Goal: Information Seeking & Learning: Check status

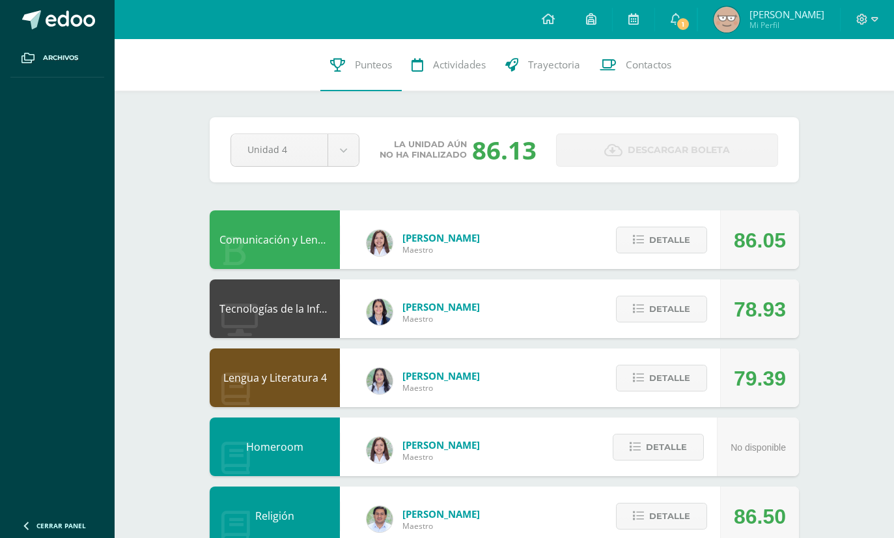
click at [676, 376] on span "Detalle" at bounding box center [669, 378] width 41 height 24
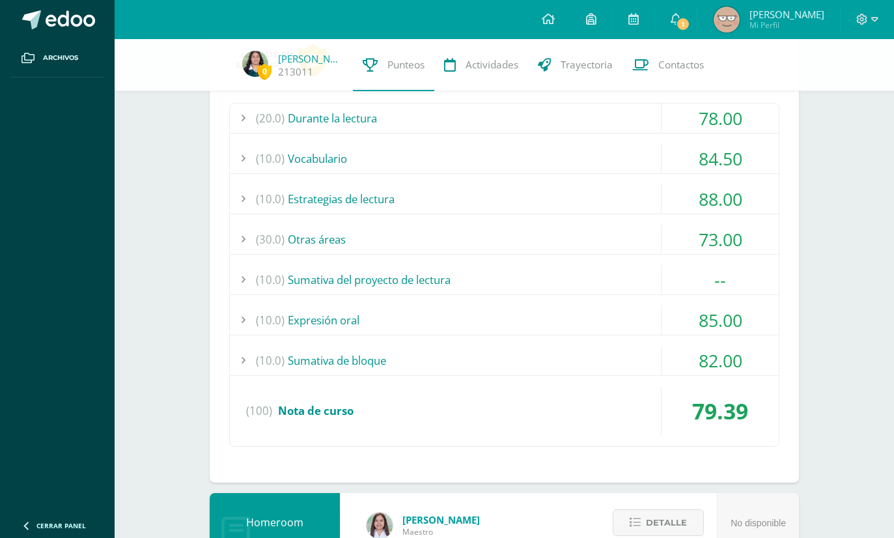
scroll to position [366, 0]
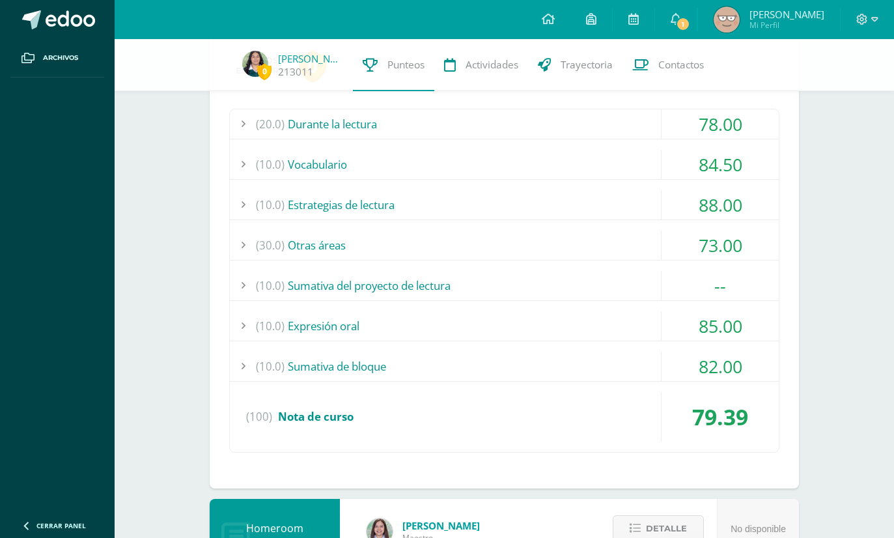
click at [622, 377] on div "(10.0) Sumativa de bloque" at bounding box center [504, 365] width 549 height 29
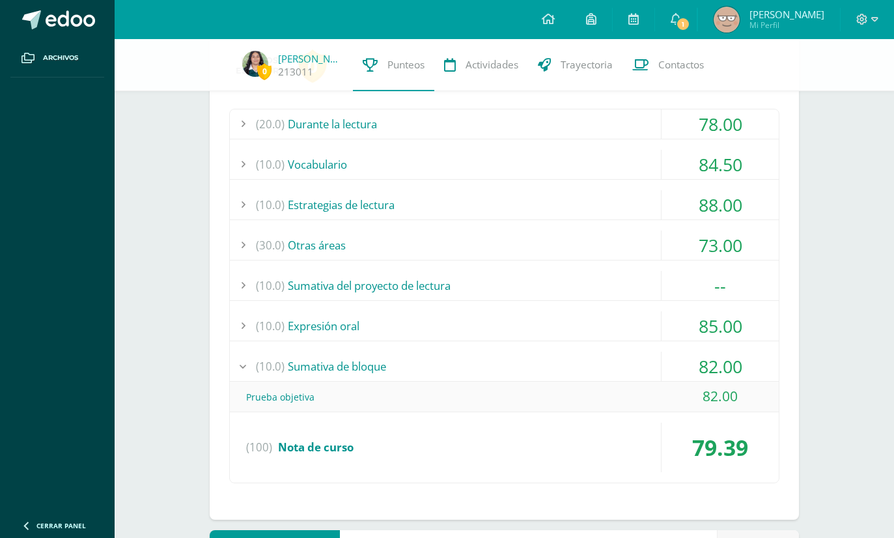
click at [630, 368] on div "(10.0) Sumativa de bloque" at bounding box center [504, 365] width 549 height 29
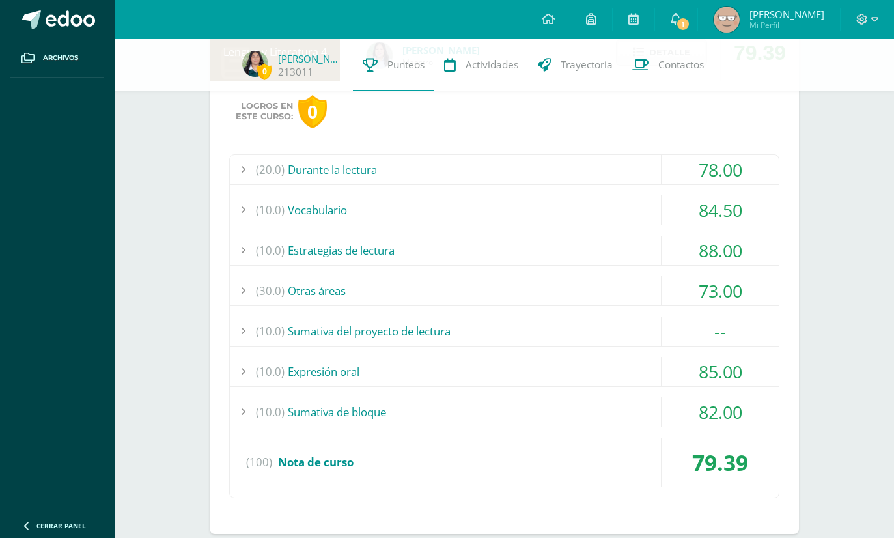
scroll to position [321, 0]
click at [631, 291] on div "(30.0) Otras áreas" at bounding box center [504, 289] width 549 height 29
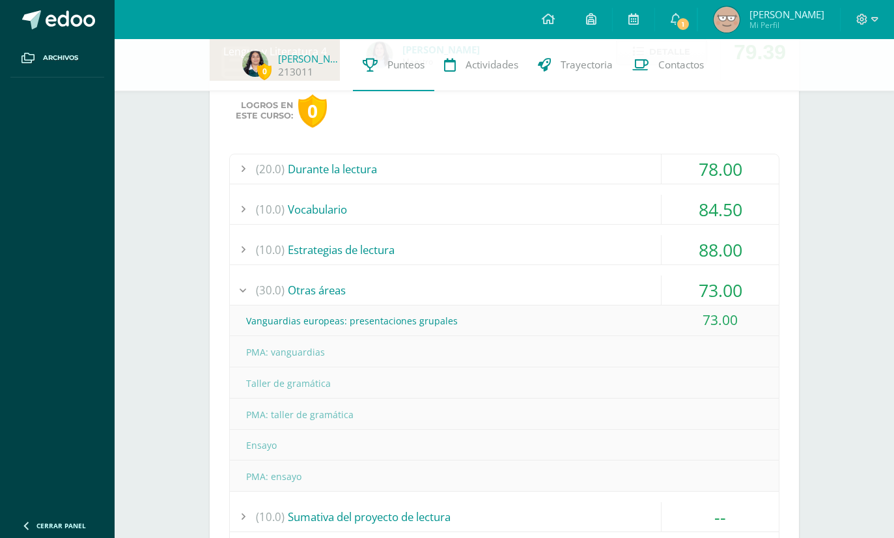
click at [627, 305] on div "(30.0) Otras áreas" at bounding box center [504, 289] width 549 height 29
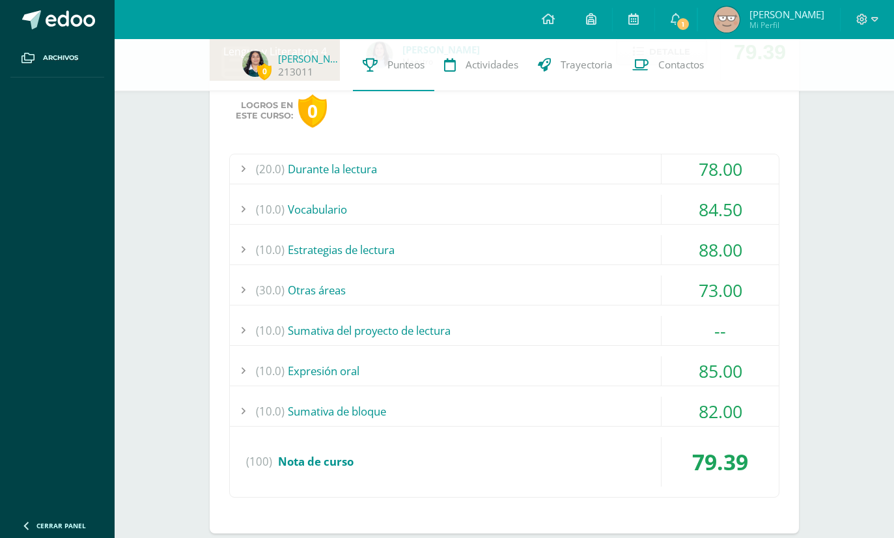
click at [637, 205] on div "(10.0) Vocabulario" at bounding box center [504, 209] width 549 height 29
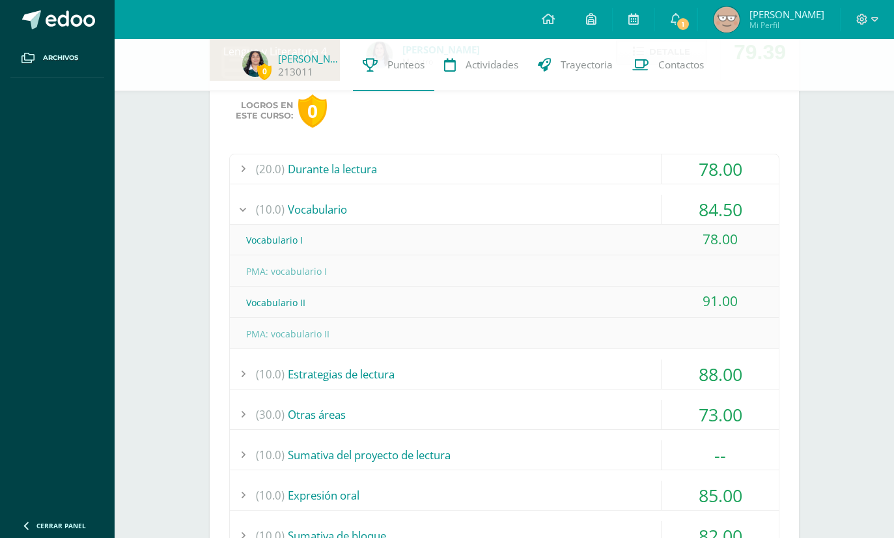
click at [646, 201] on div "(10.0) Vocabulario" at bounding box center [504, 209] width 549 height 29
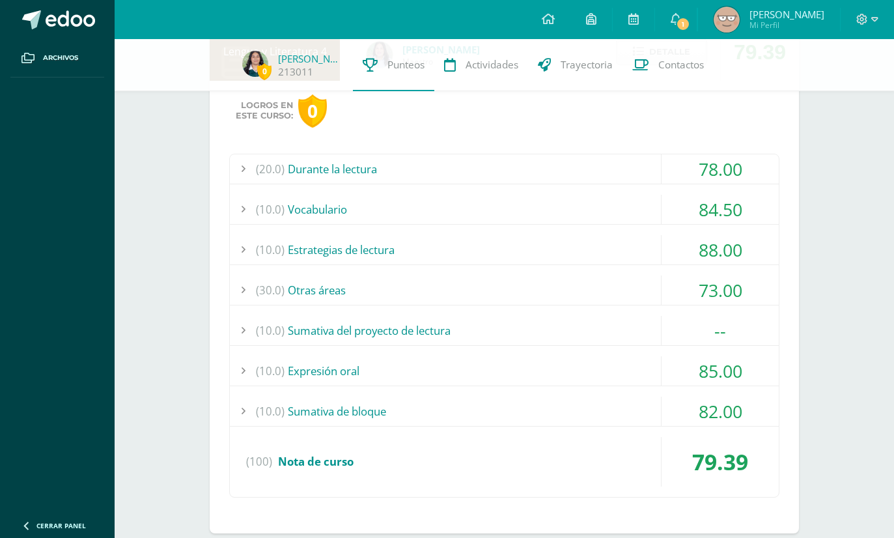
click at [645, 165] on div "(20.0) Durante la lectura" at bounding box center [504, 168] width 549 height 29
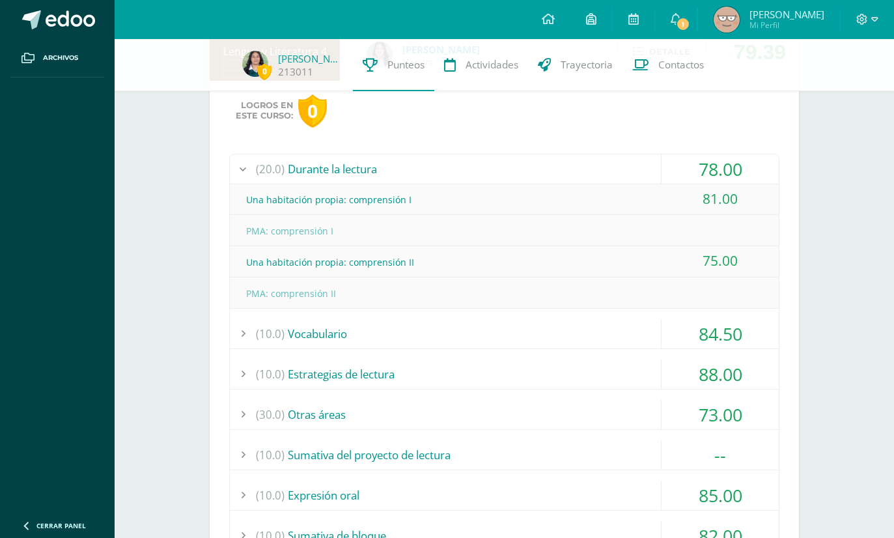
click at [635, 174] on div "(20.0) Durante la lectura" at bounding box center [504, 168] width 549 height 29
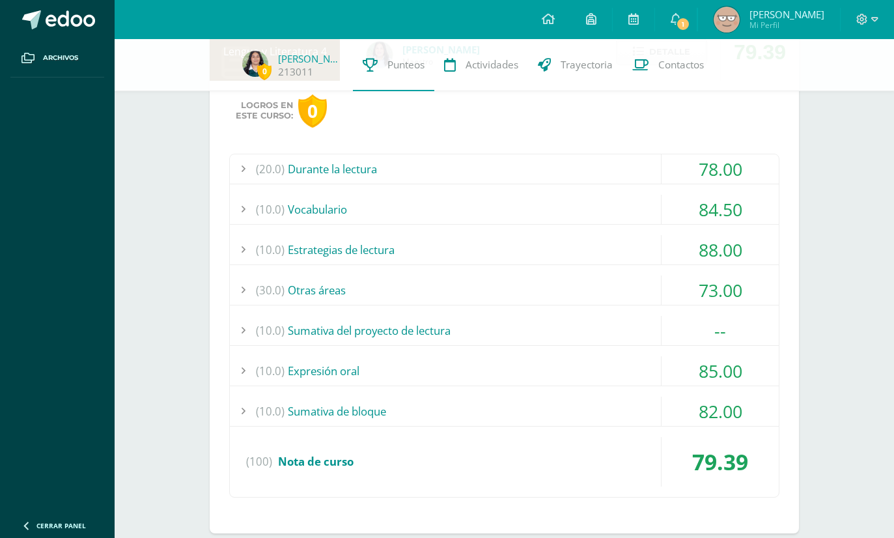
click at [638, 242] on div "(10.0) Estrategias de lectura" at bounding box center [504, 249] width 549 height 29
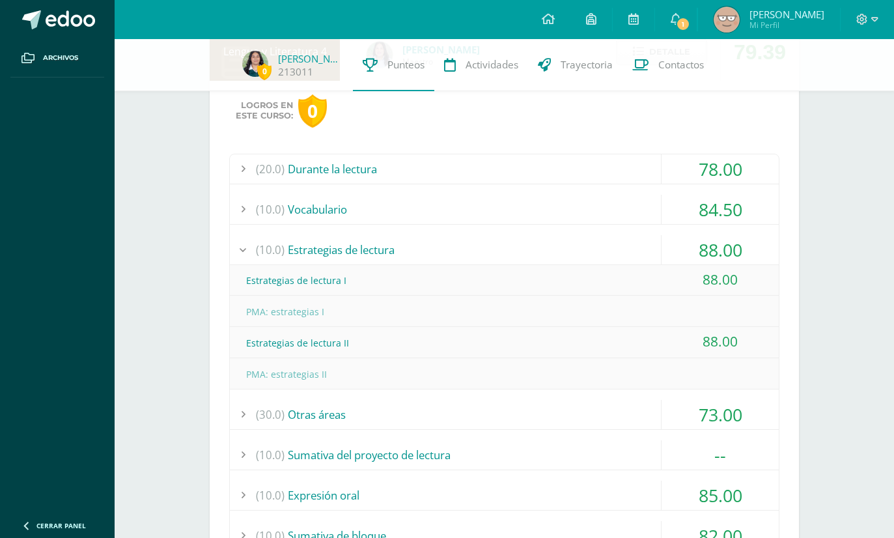
click at [632, 251] on div "(10.0) Estrategias de lectura" at bounding box center [504, 249] width 549 height 29
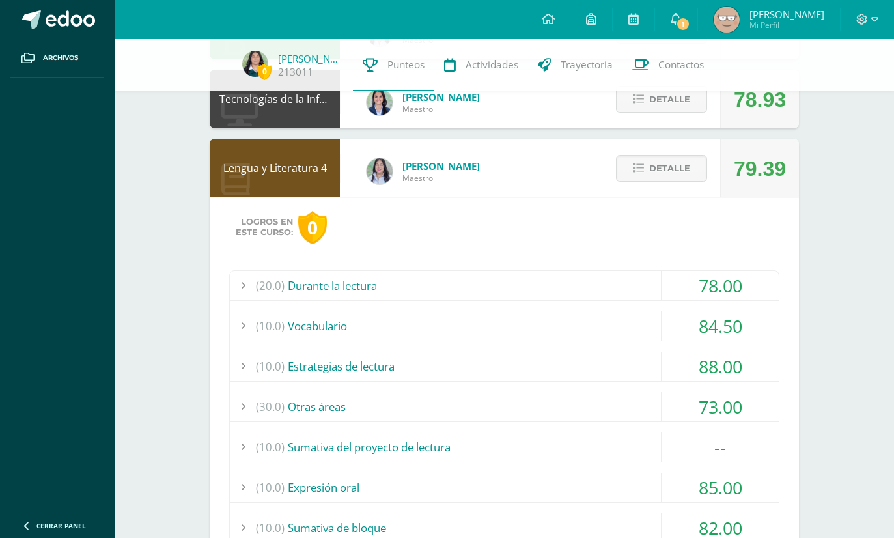
scroll to position [206, 0]
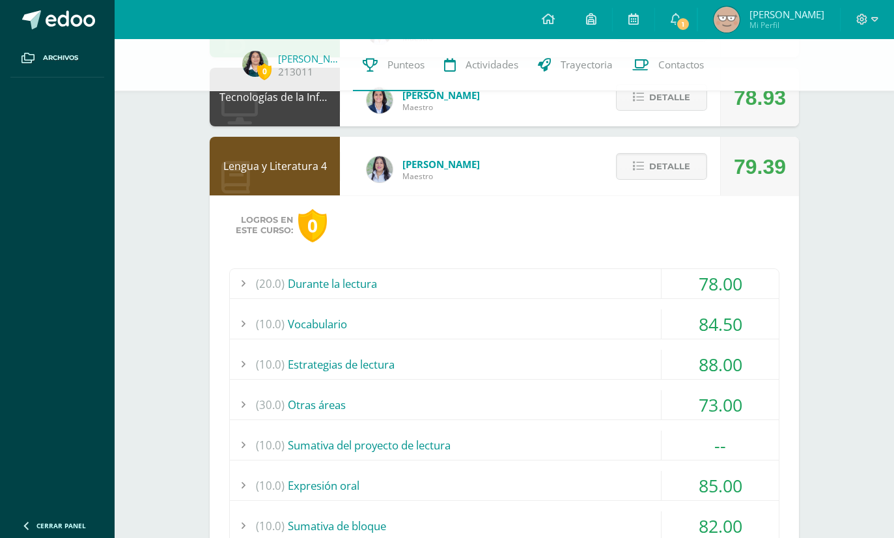
click at [694, 168] on button "Detalle" at bounding box center [661, 166] width 91 height 27
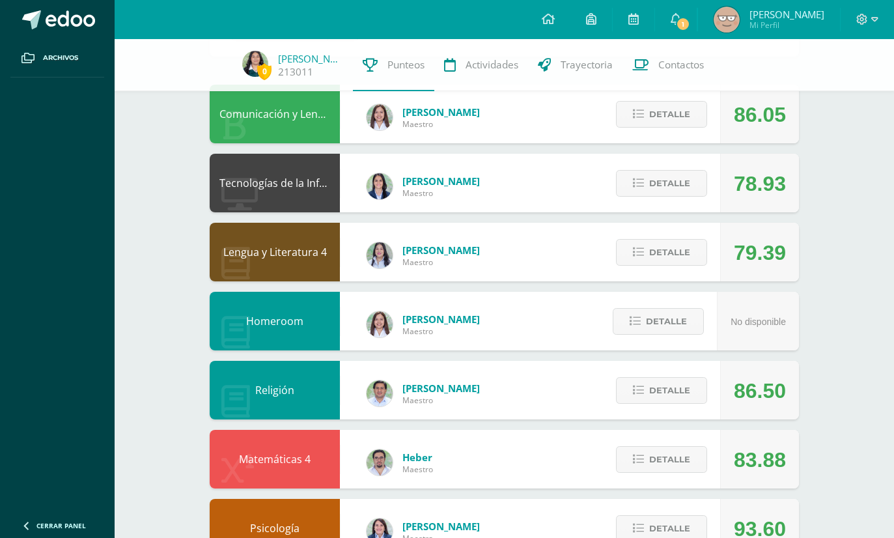
scroll to position [0, 0]
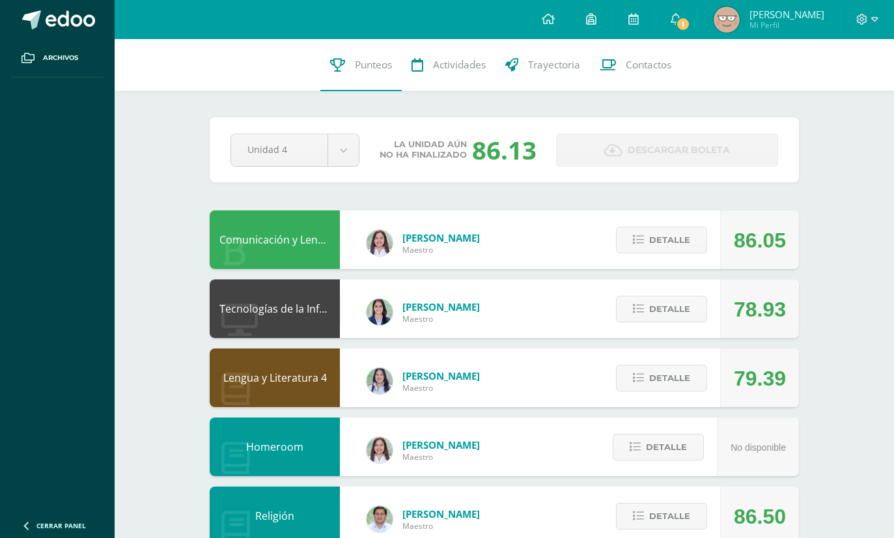
click at [685, 252] on span "Detalle" at bounding box center [669, 240] width 41 height 24
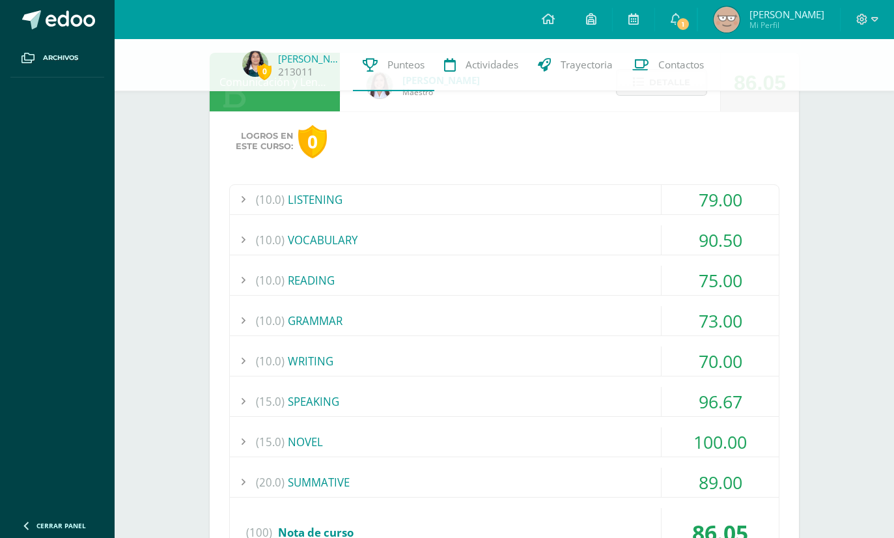
scroll to position [169, 0]
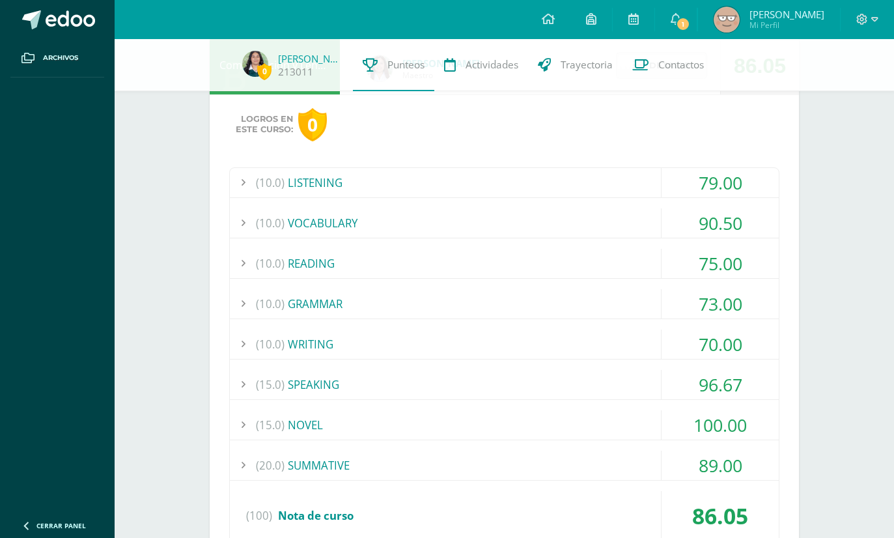
click at [618, 306] on div "(10.0) GRAMMAR" at bounding box center [504, 303] width 549 height 29
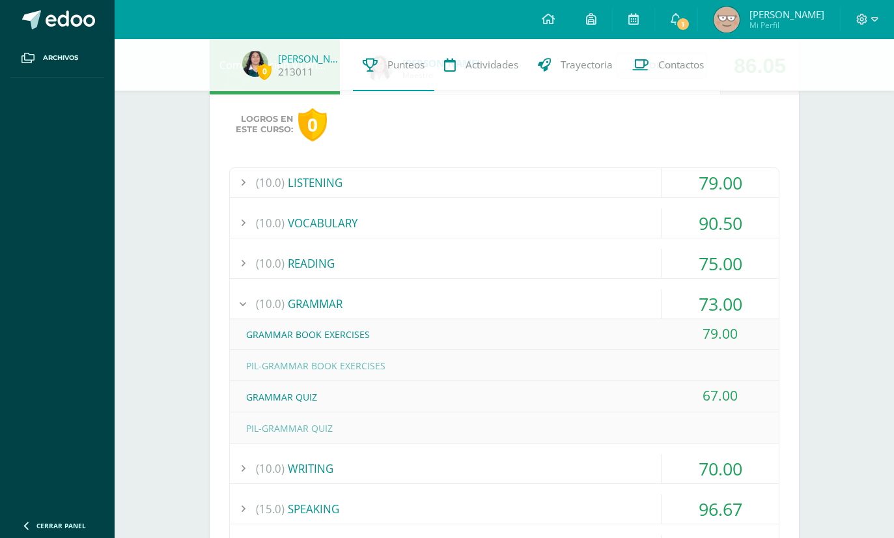
click at [622, 318] on div "(10.0) GRAMMAR" at bounding box center [504, 303] width 549 height 29
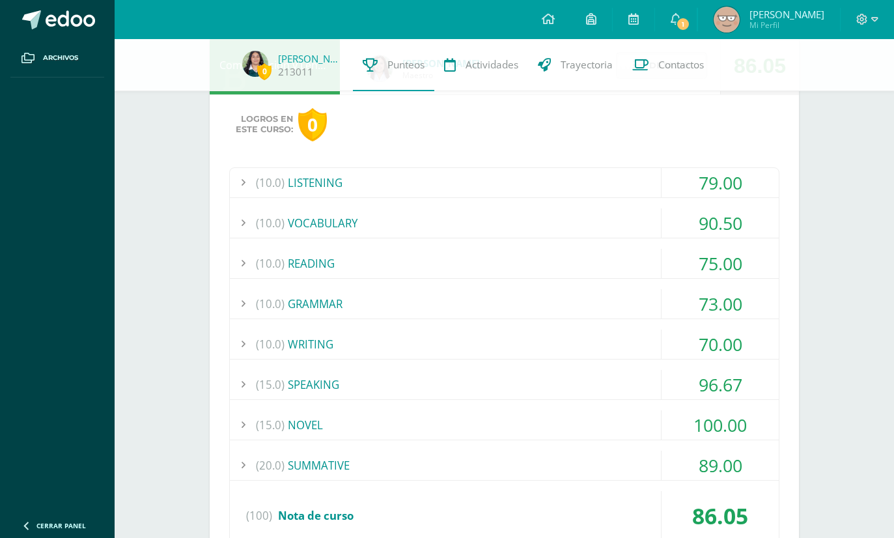
click at [624, 299] on div "(10.0) GRAMMAR" at bounding box center [504, 303] width 549 height 29
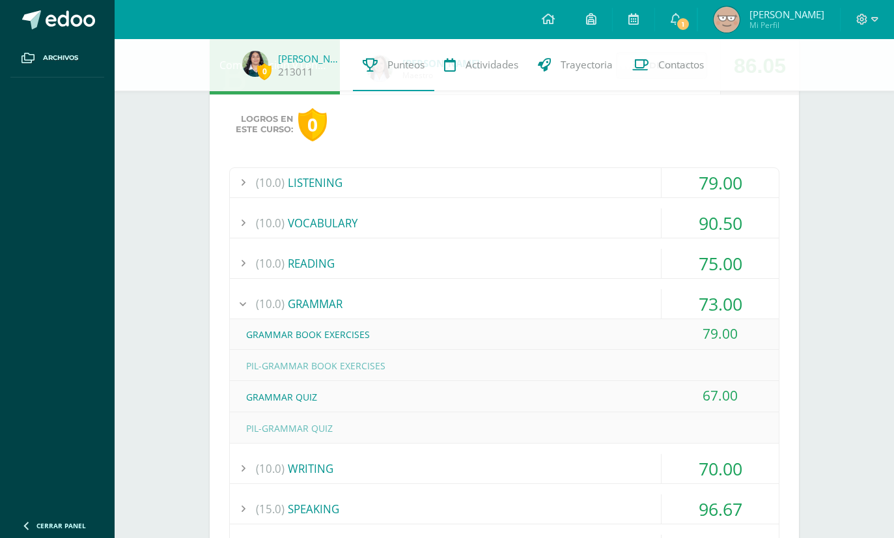
click at [625, 307] on div "(10.0) GRAMMAR" at bounding box center [504, 303] width 549 height 29
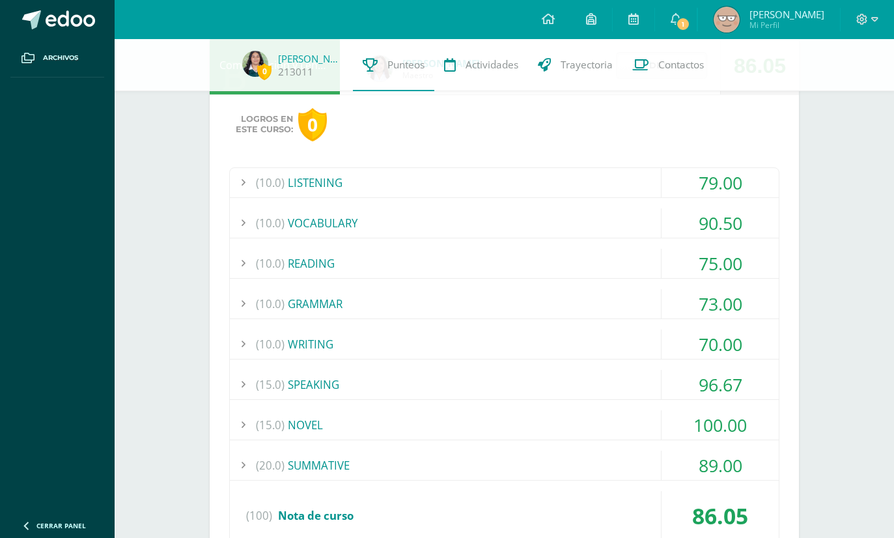
click at [609, 344] on div "(10.0) WRITING" at bounding box center [504, 343] width 549 height 29
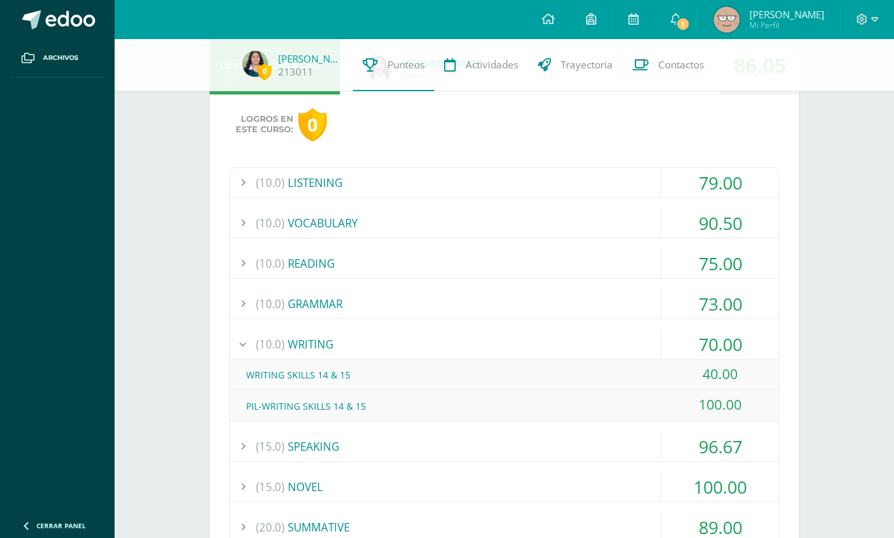
click at [615, 348] on div "(10.0) WRITING" at bounding box center [504, 343] width 549 height 29
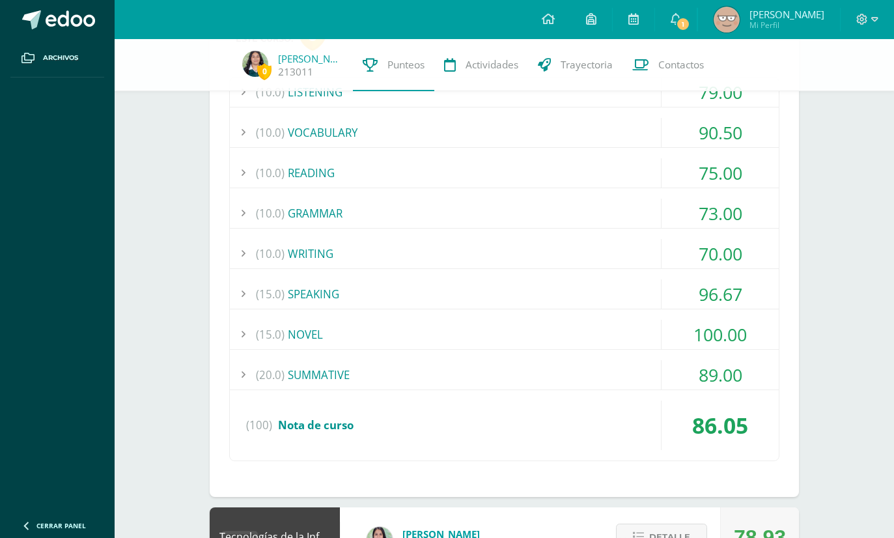
scroll to position [262, 0]
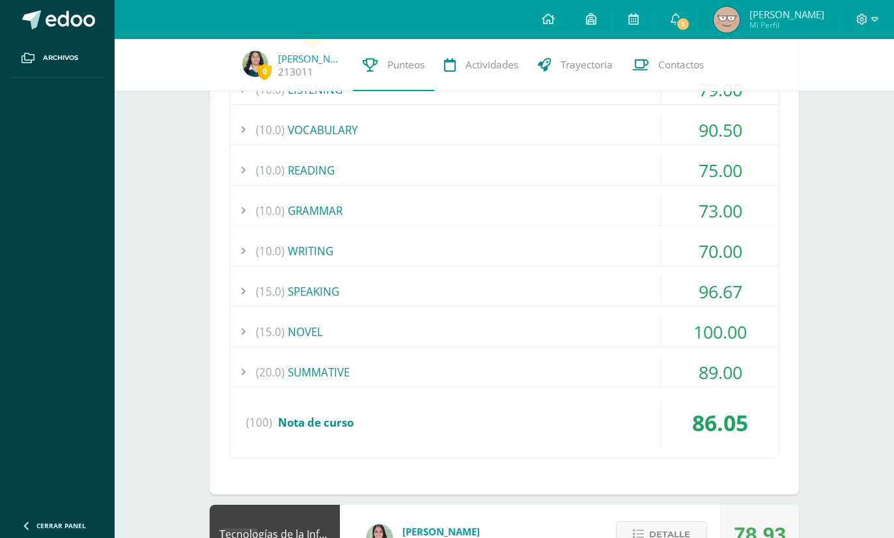
click at [641, 366] on div "(20.0) SUMMATIVE" at bounding box center [504, 371] width 549 height 29
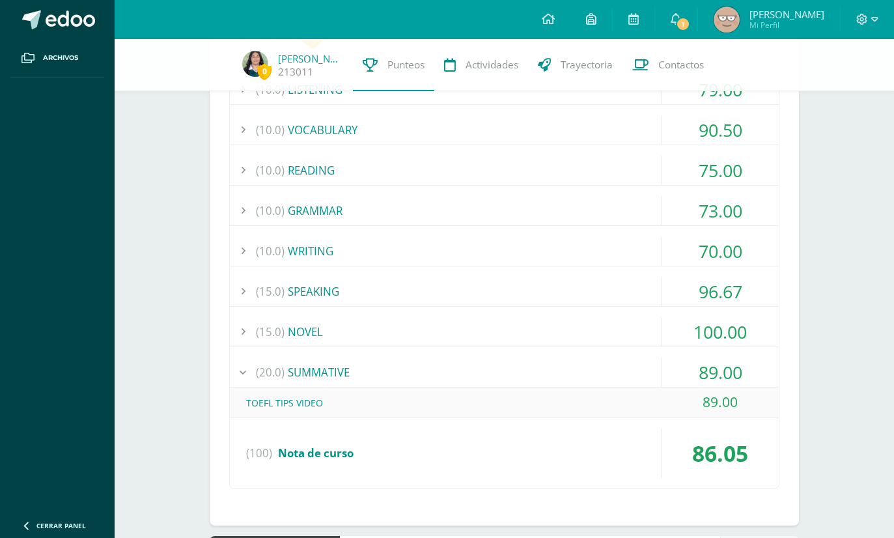
click at [639, 377] on div "(20.0) SUMMATIVE" at bounding box center [504, 371] width 549 height 29
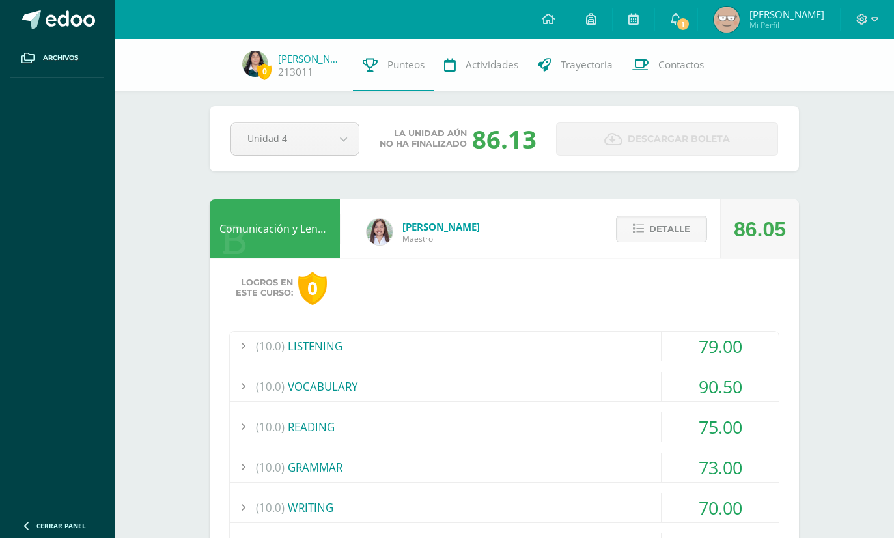
scroll to position [0, 0]
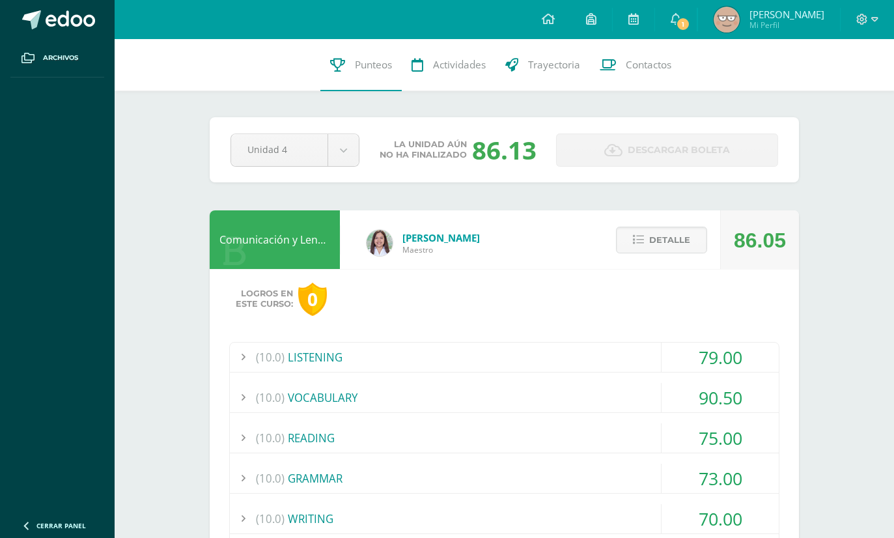
click at [667, 243] on span "Detalle" at bounding box center [669, 240] width 41 height 24
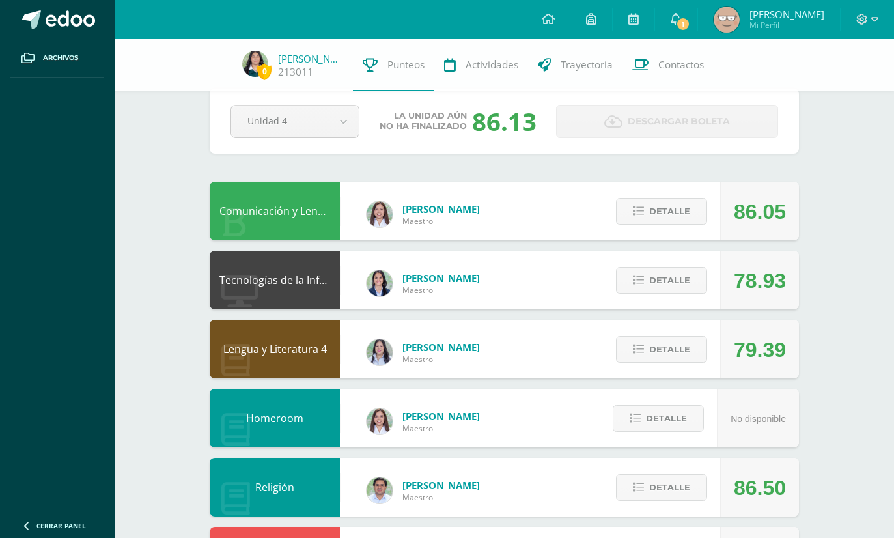
scroll to position [24, 0]
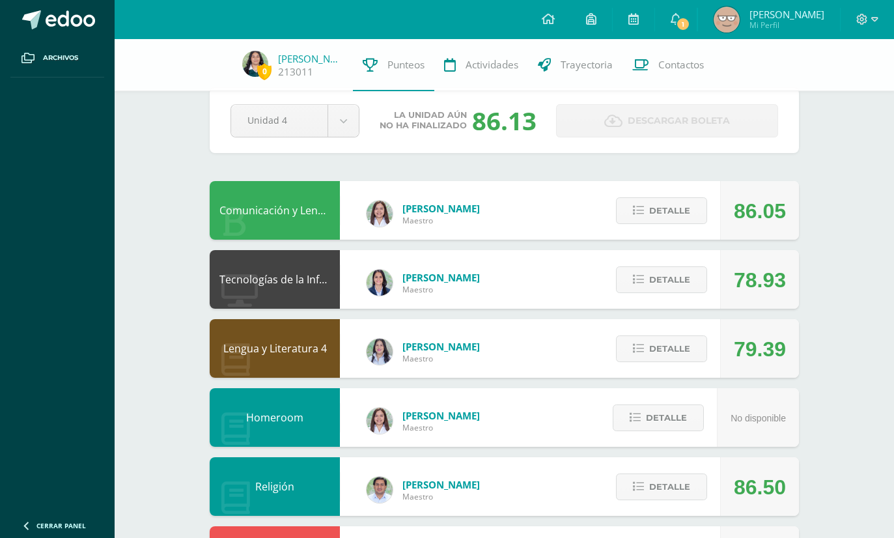
click at [681, 275] on span "Detalle" at bounding box center [669, 279] width 41 height 24
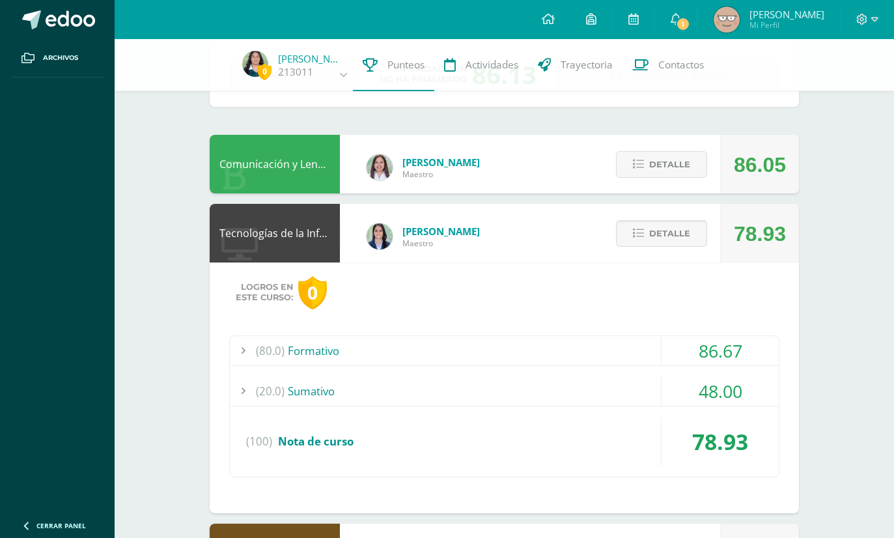
scroll to position [71, 0]
click at [274, 346] on span "(80.0)" at bounding box center [270, 349] width 29 height 29
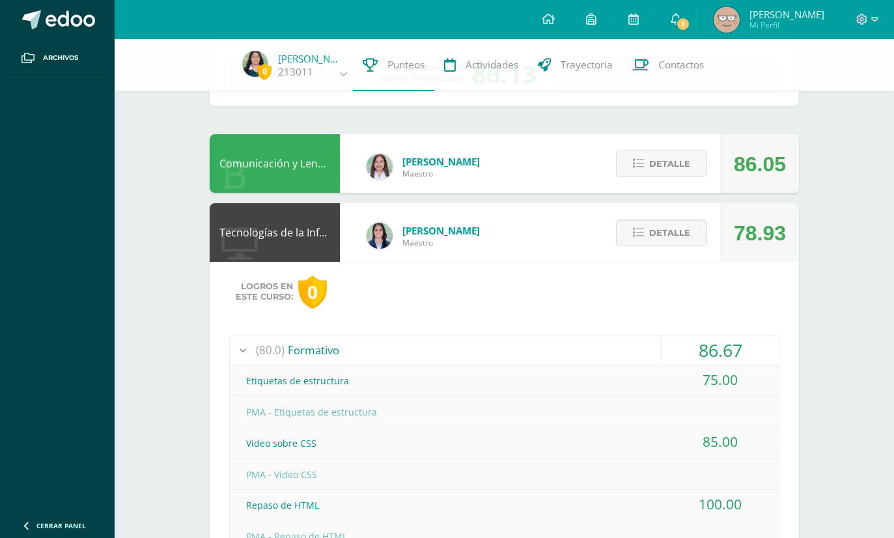
click at [277, 357] on span "(80.0)" at bounding box center [270, 349] width 29 height 29
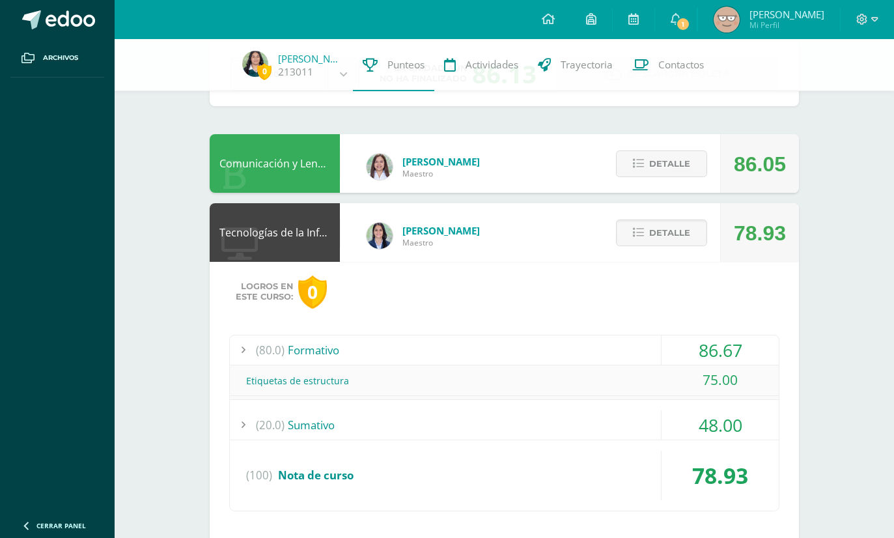
click at [667, 242] on span "Detalle" at bounding box center [669, 233] width 41 height 24
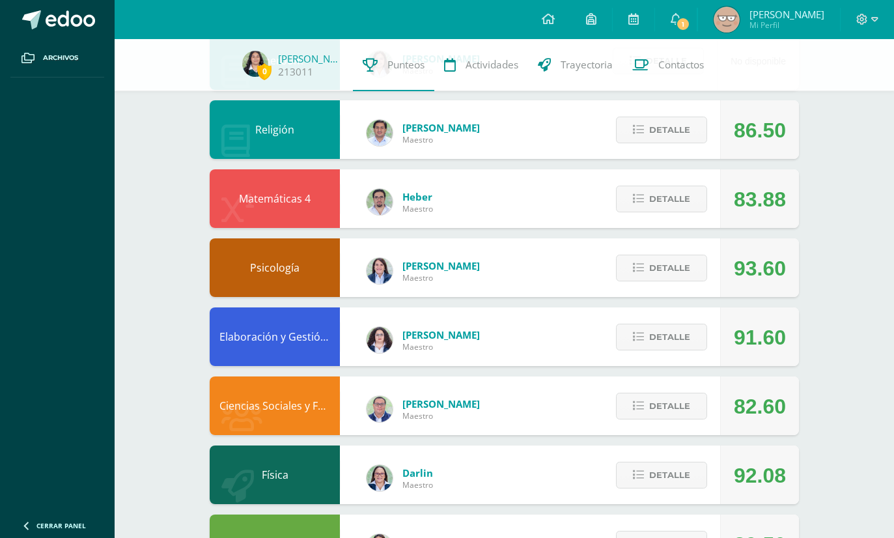
scroll to position [383, 0]
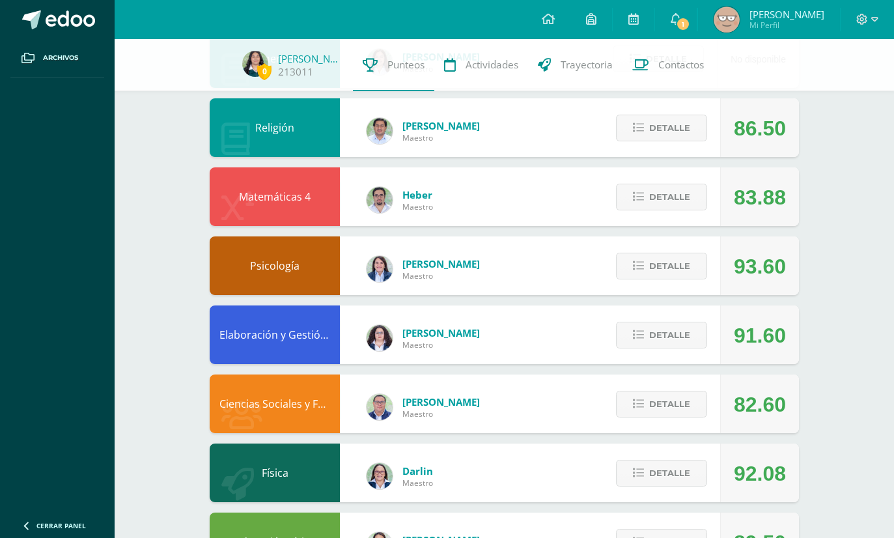
click at [684, 266] on span "Detalle" at bounding box center [669, 266] width 41 height 24
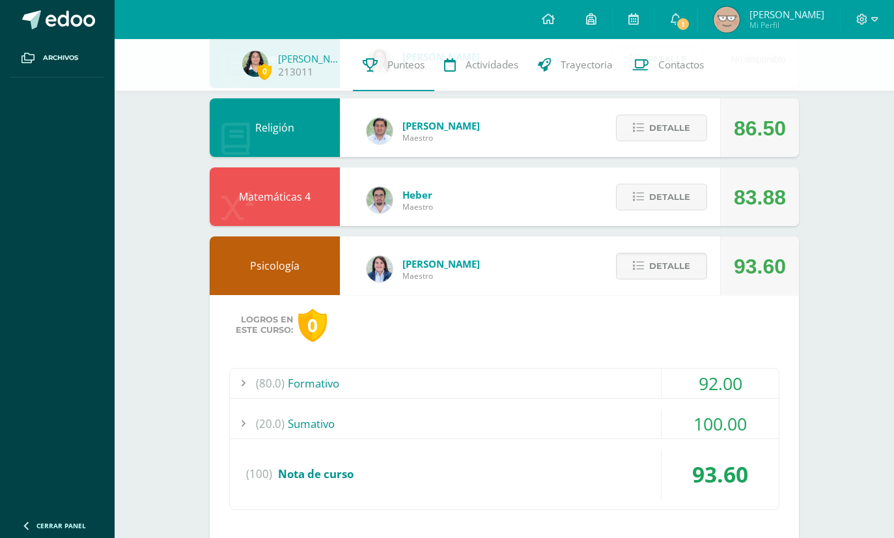
click at [653, 273] on span "Detalle" at bounding box center [669, 266] width 41 height 24
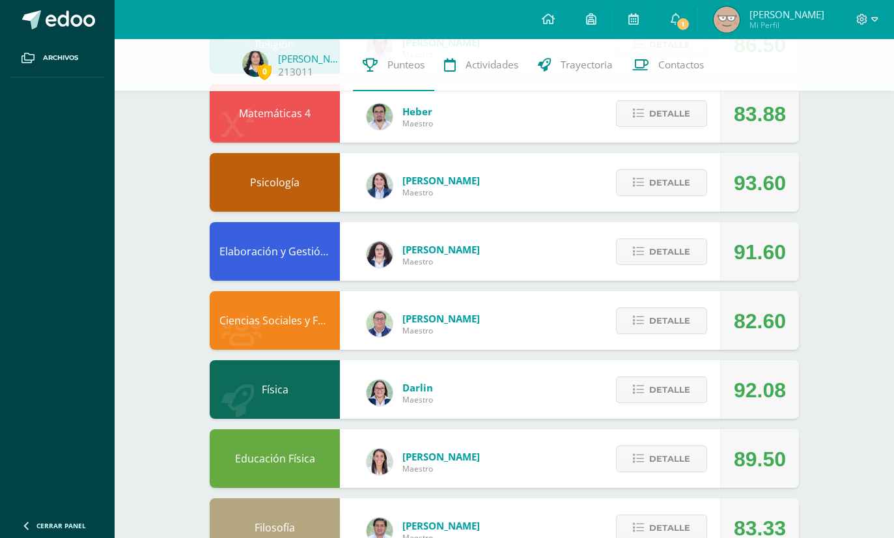
scroll to position [465, 0]
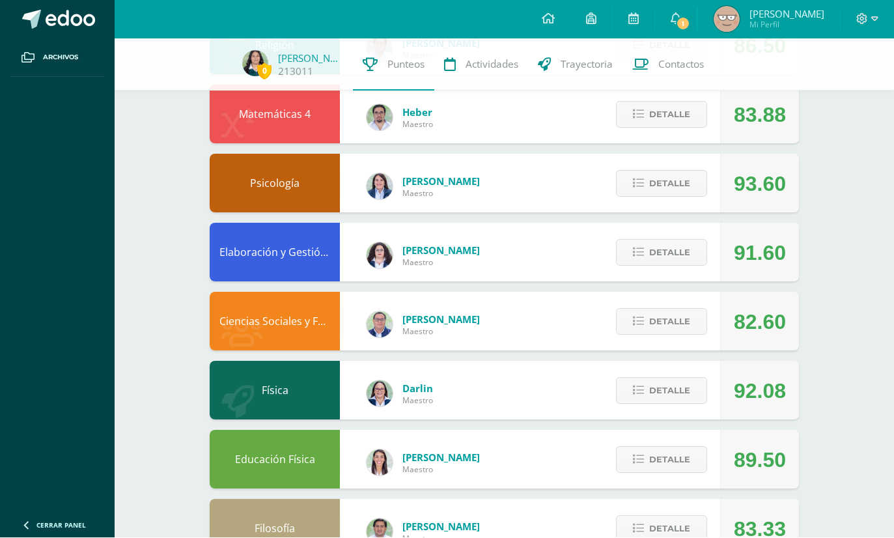
click at [679, 397] on span "Detalle" at bounding box center [669, 391] width 41 height 24
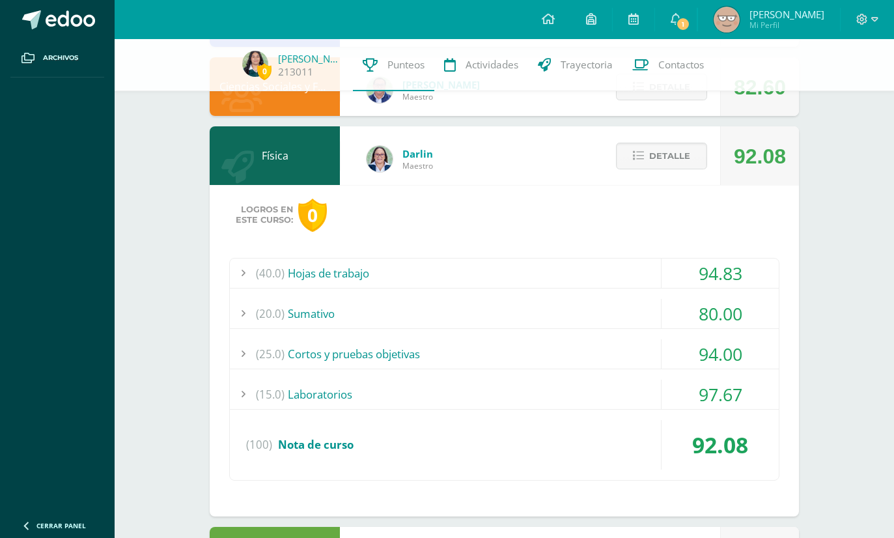
scroll to position [701, 0]
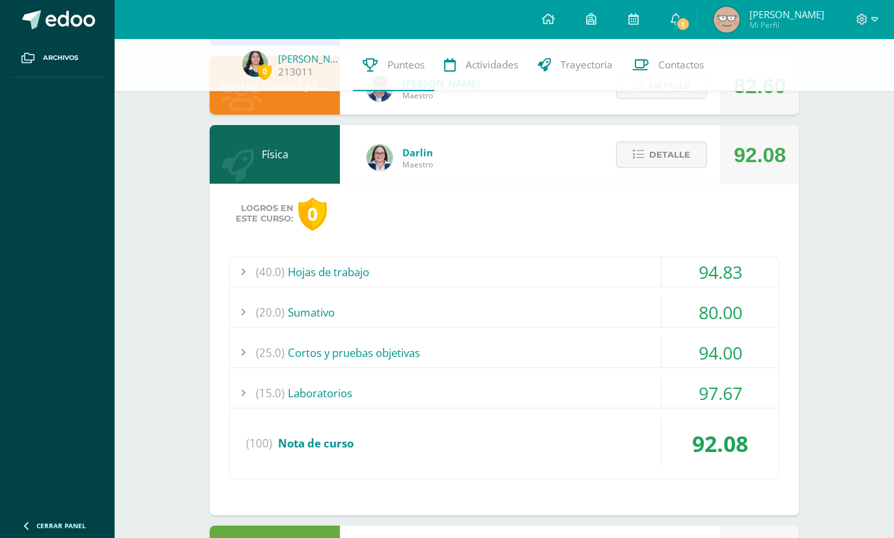
click at [271, 316] on span "(20.0)" at bounding box center [270, 311] width 29 height 29
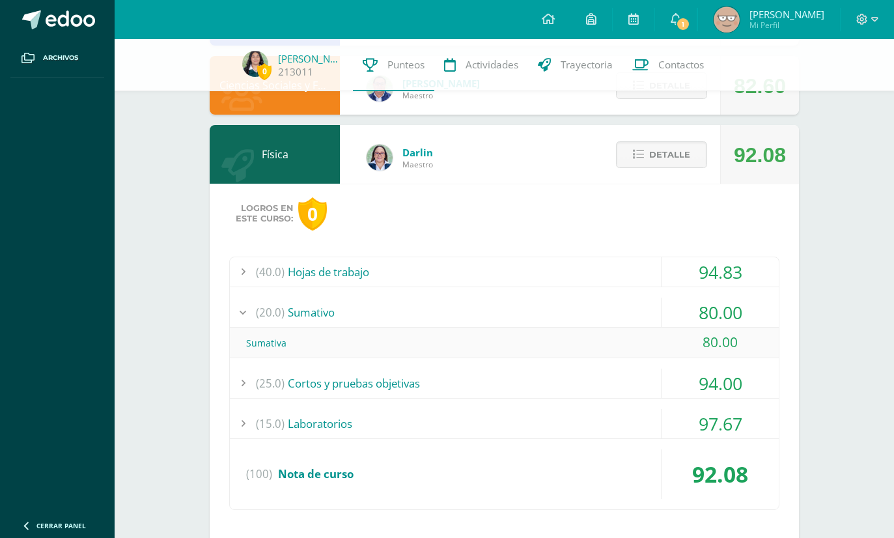
click at [279, 314] on span "(20.0)" at bounding box center [270, 311] width 29 height 29
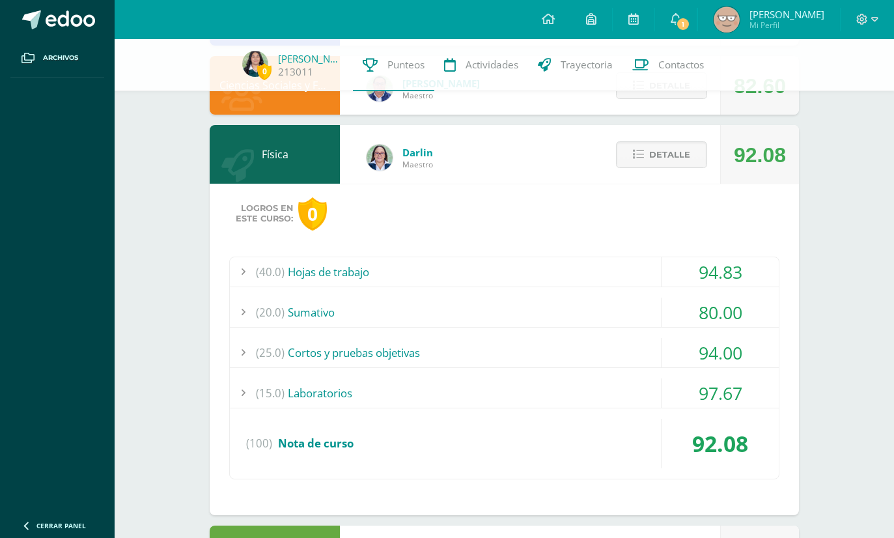
click at [278, 276] on span "(40.0)" at bounding box center [270, 271] width 29 height 29
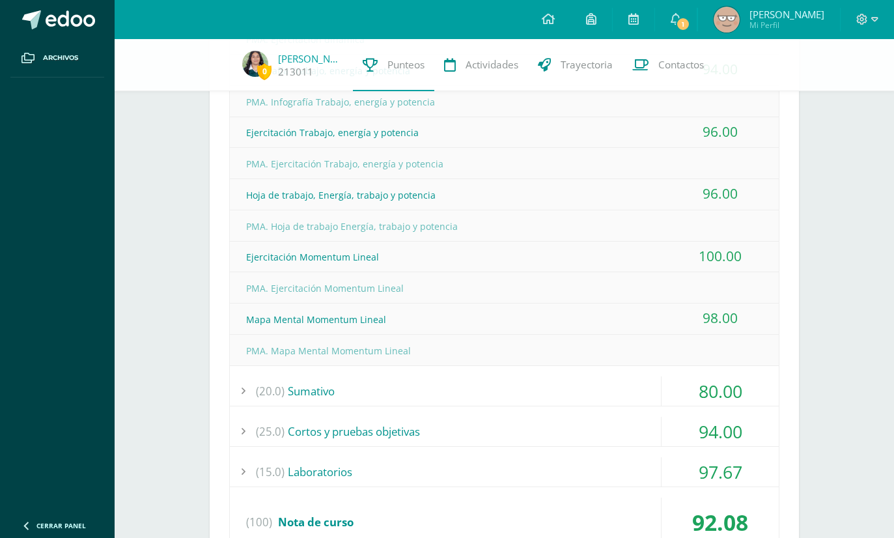
scroll to position [996, 0]
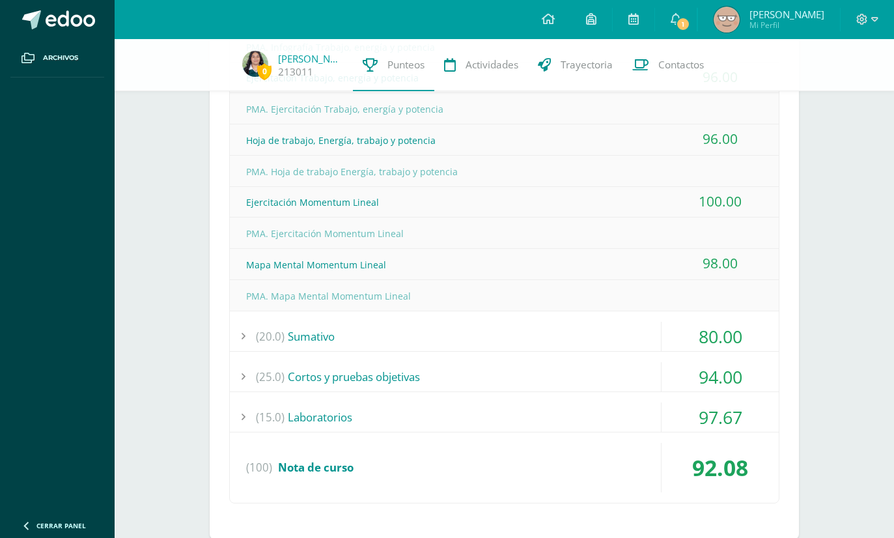
click at [312, 408] on div "(15.0) Laboratorios" at bounding box center [504, 416] width 549 height 29
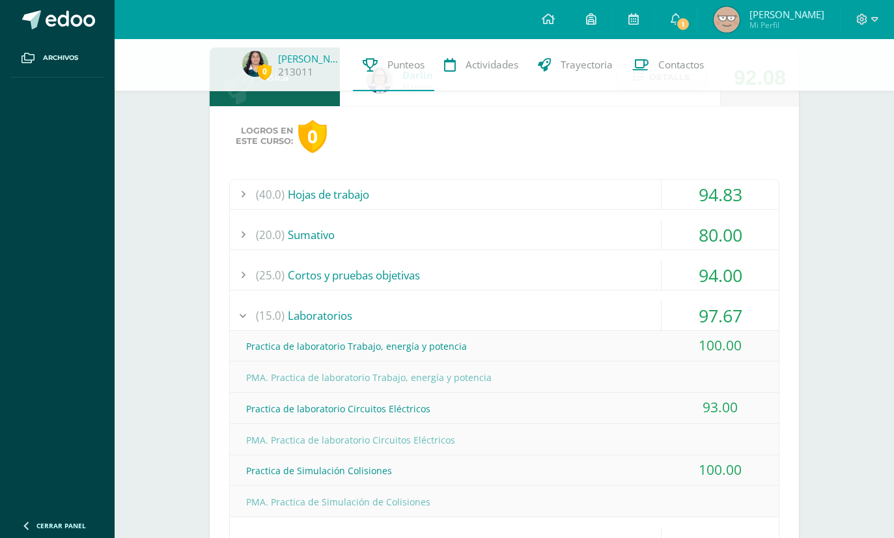
scroll to position [768, 0]
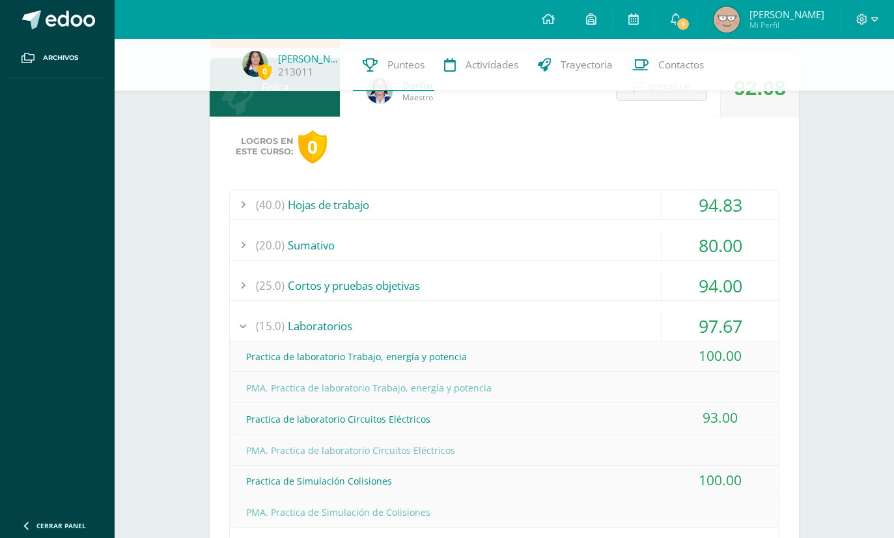
click at [281, 285] on span "(25.0)" at bounding box center [270, 285] width 29 height 29
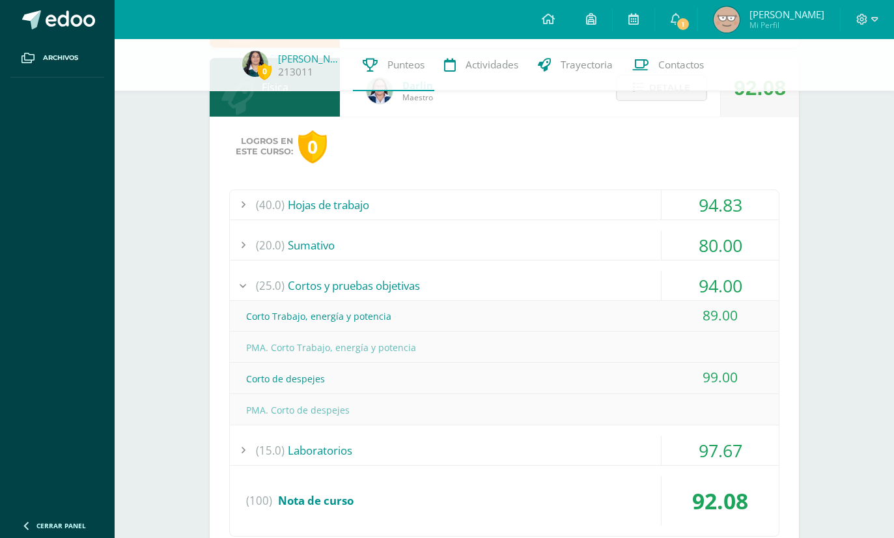
click at [278, 210] on span "(40.0)" at bounding box center [270, 204] width 29 height 29
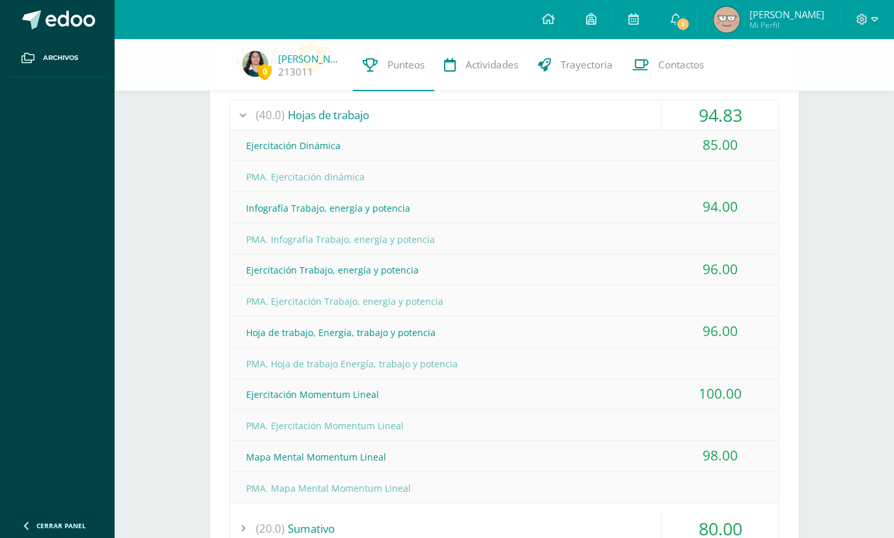
scroll to position [862, 0]
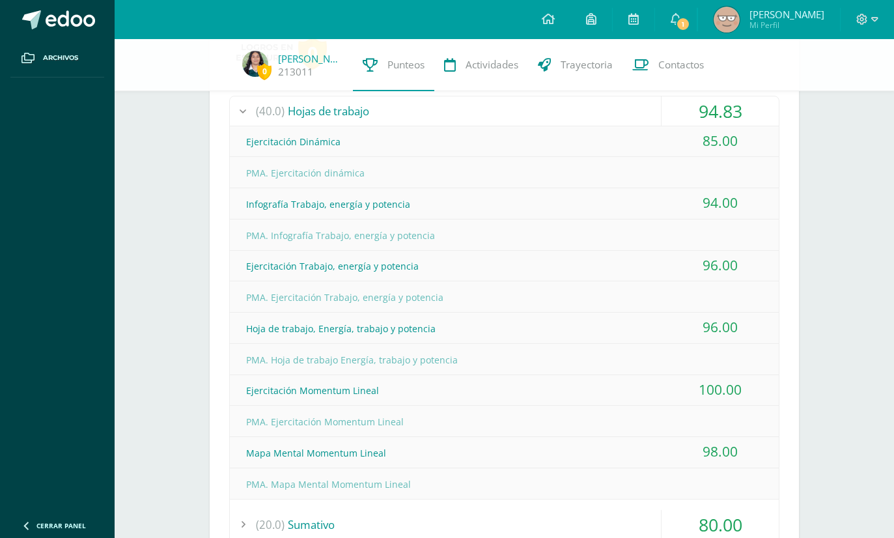
click at [280, 520] on span "(20.0)" at bounding box center [270, 524] width 29 height 29
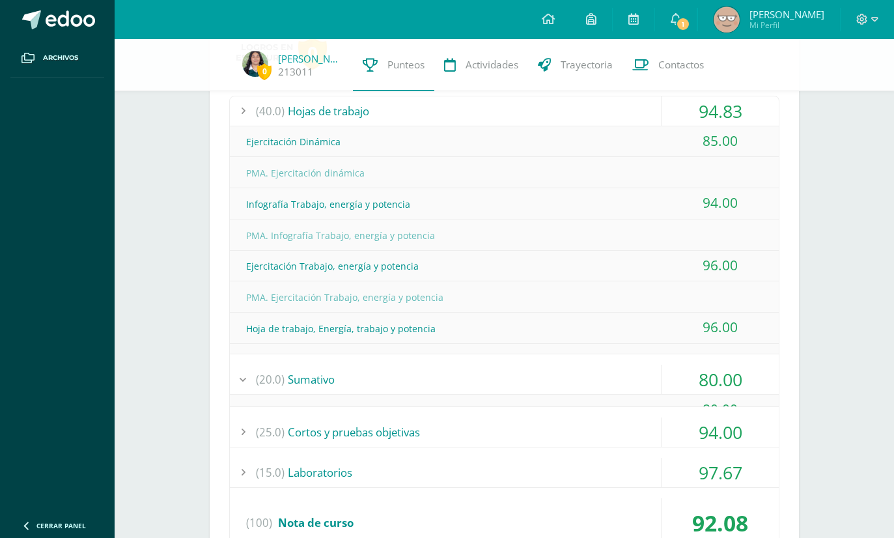
scroll to position [826, 0]
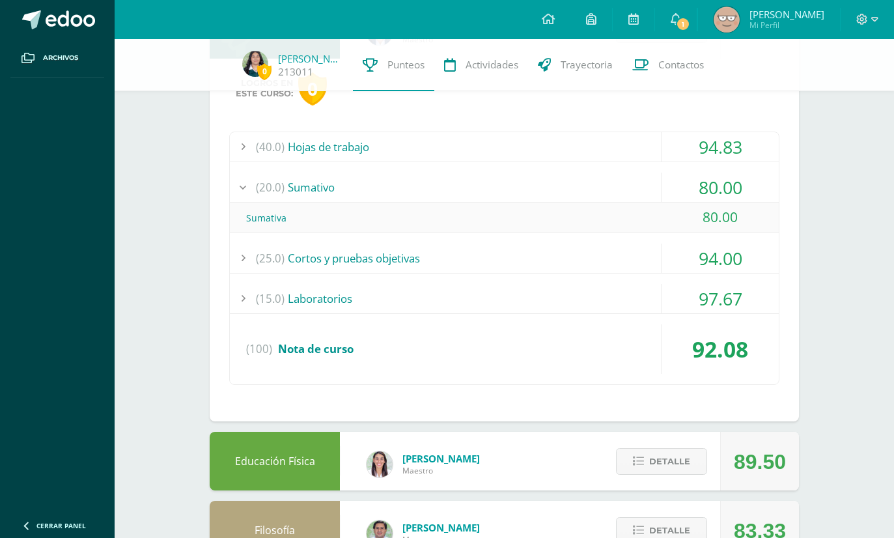
click at [256, 190] on span "(20.0)" at bounding box center [270, 186] width 29 height 29
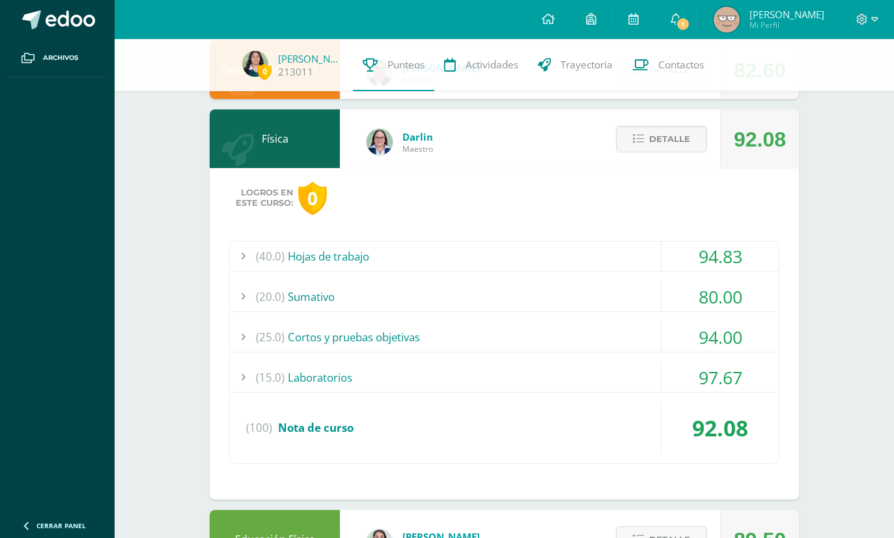
scroll to position [716, 0]
click at [674, 145] on span "Detalle" at bounding box center [669, 140] width 41 height 24
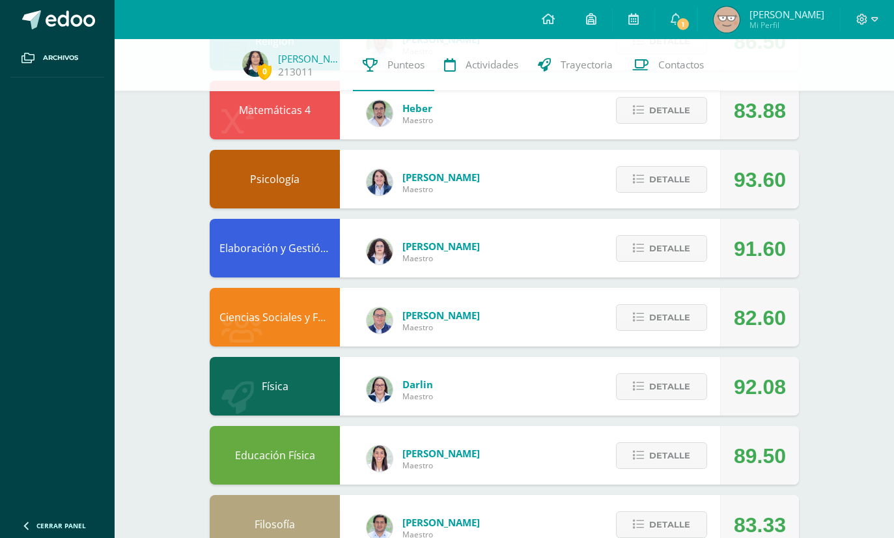
scroll to position [465, 0]
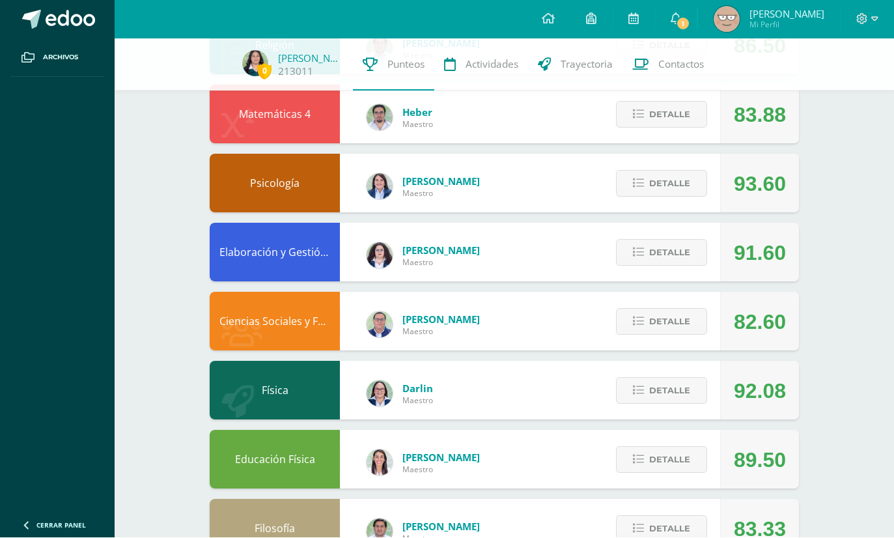
click at [695, 249] on button "Detalle" at bounding box center [661, 253] width 91 height 27
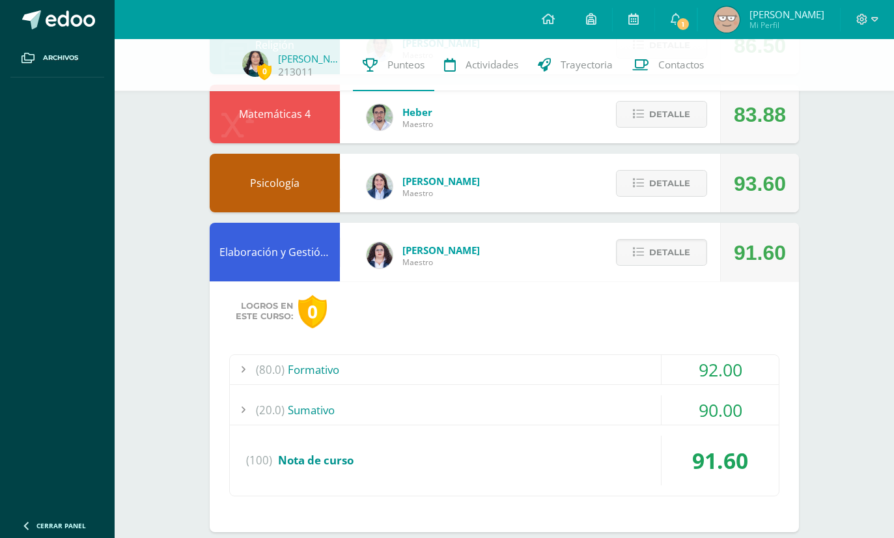
click at [683, 261] on span "Detalle" at bounding box center [669, 252] width 41 height 24
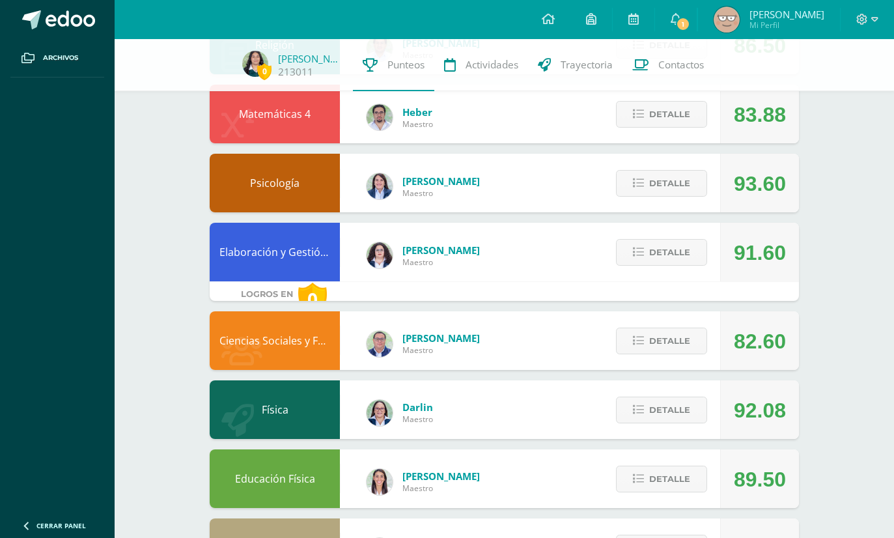
scroll to position [465, 0]
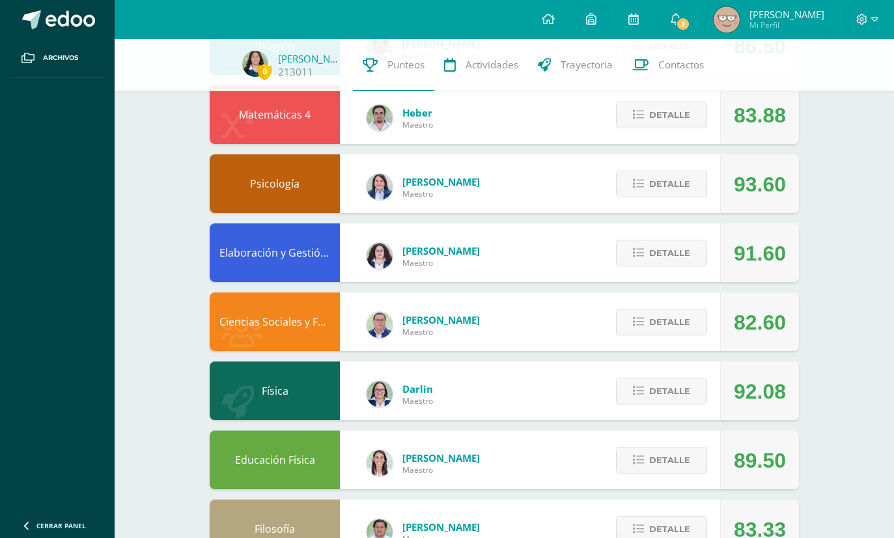
click at [690, 180] on button "Detalle" at bounding box center [661, 184] width 91 height 27
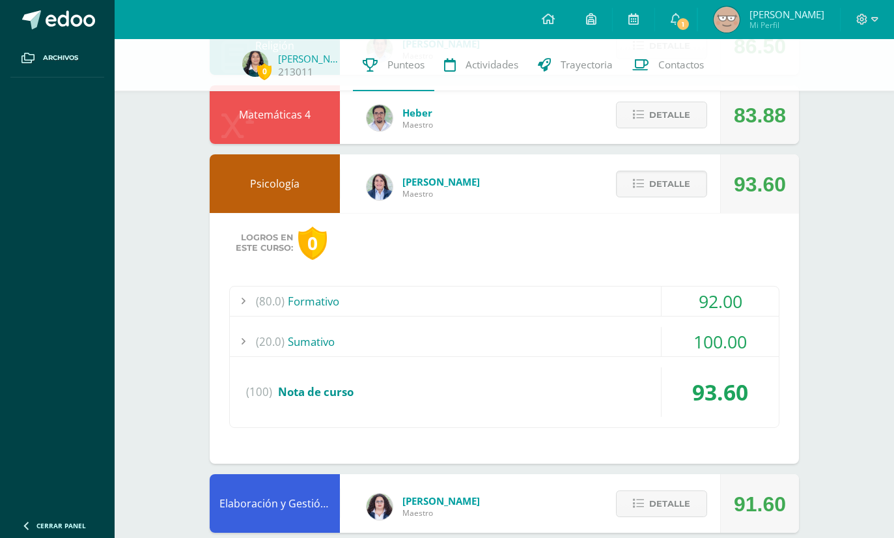
click at [272, 310] on span "(80.0)" at bounding box center [270, 300] width 29 height 29
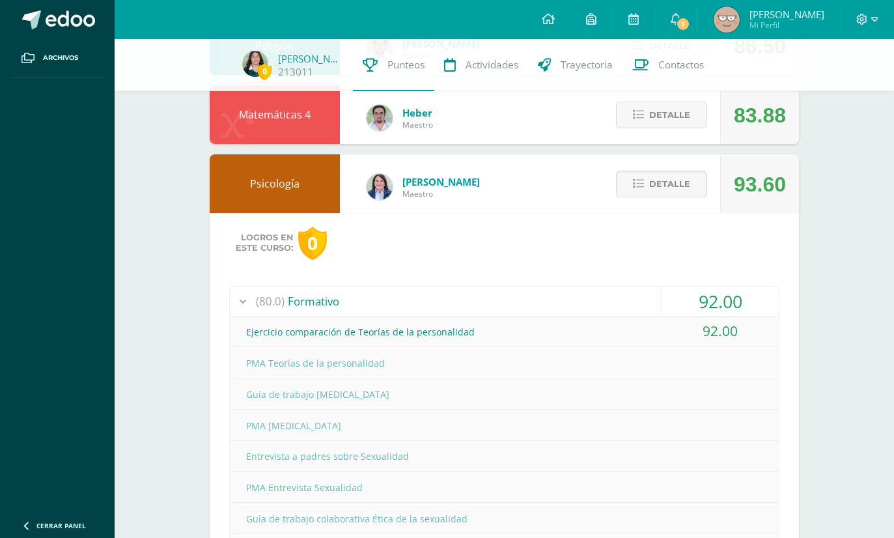
click at [281, 297] on span "(80.0)" at bounding box center [270, 300] width 29 height 29
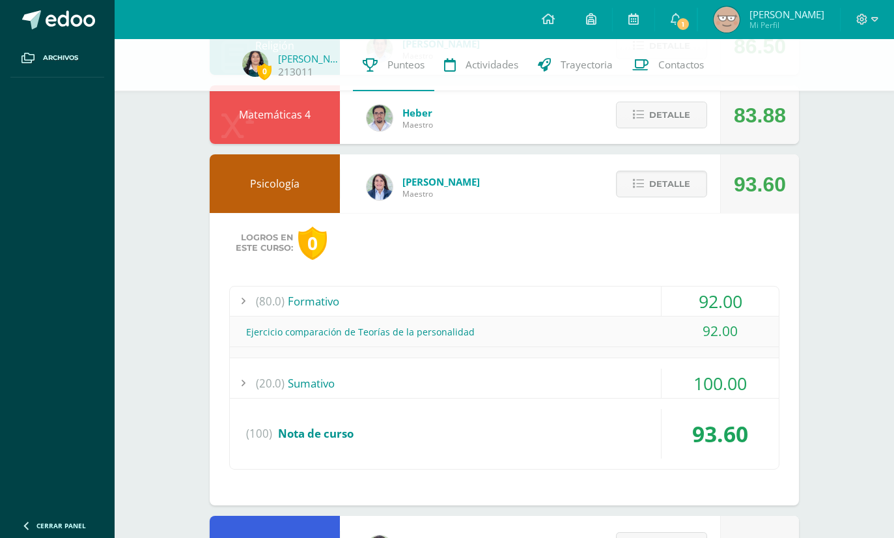
click at [676, 191] on span "Detalle" at bounding box center [669, 184] width 41 height 24
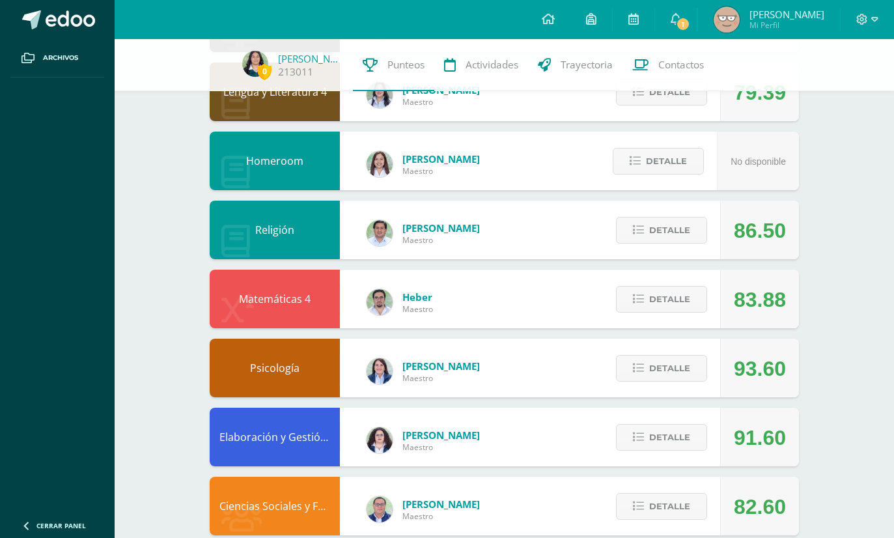
scroll to position [241, 0]
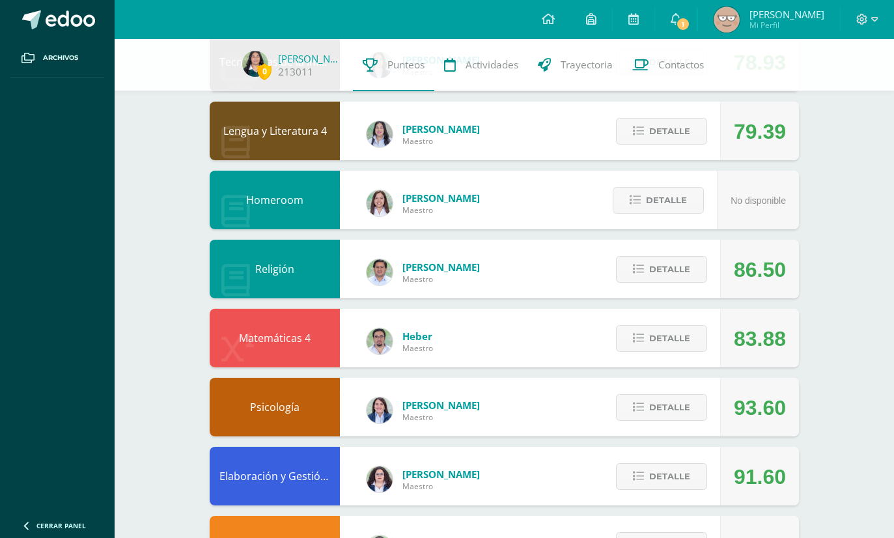
click at [689, 269] on span "Detalle" at bounding box center [669, 269] width 41 height 24
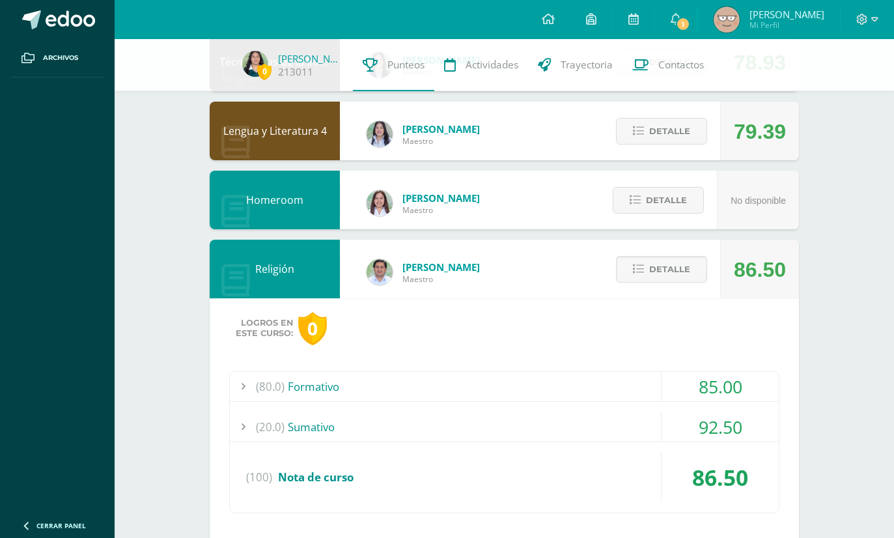
click at [288, 381] on div "(80.0) Formativo" at bounding box center [504, 386] width 549 height 29
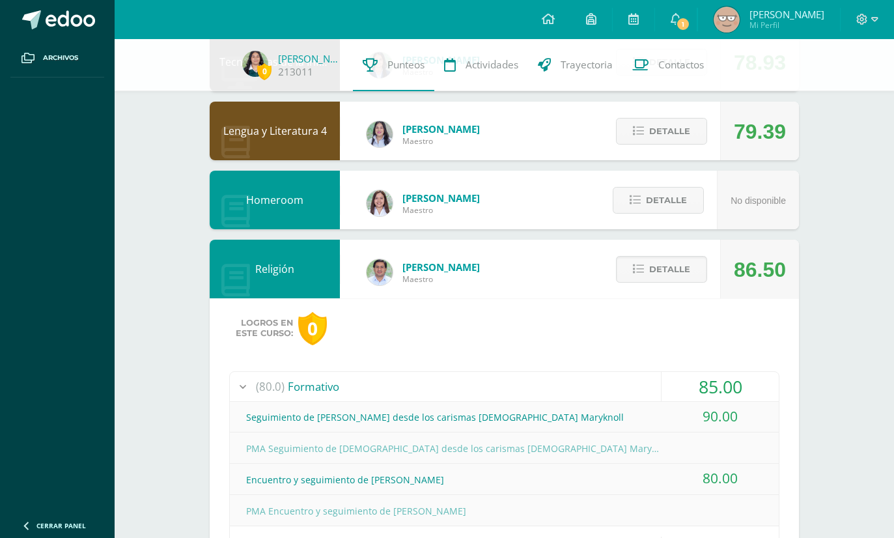
click at [292, 394] on div "(80.0) Formativo" at bounding box center [504, 386] width 549 height 29
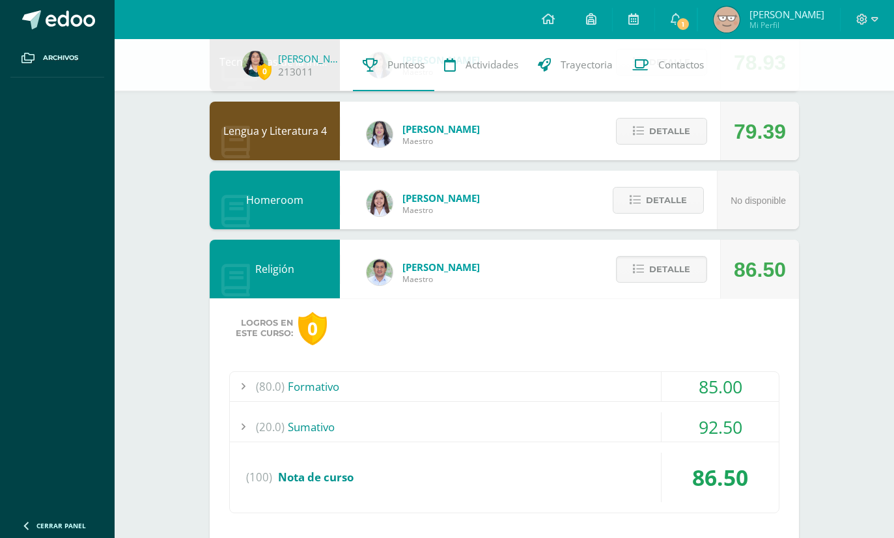
click at [261, 441] on span "(20.0)" at bounding box center [270, 426] width 29 height 29
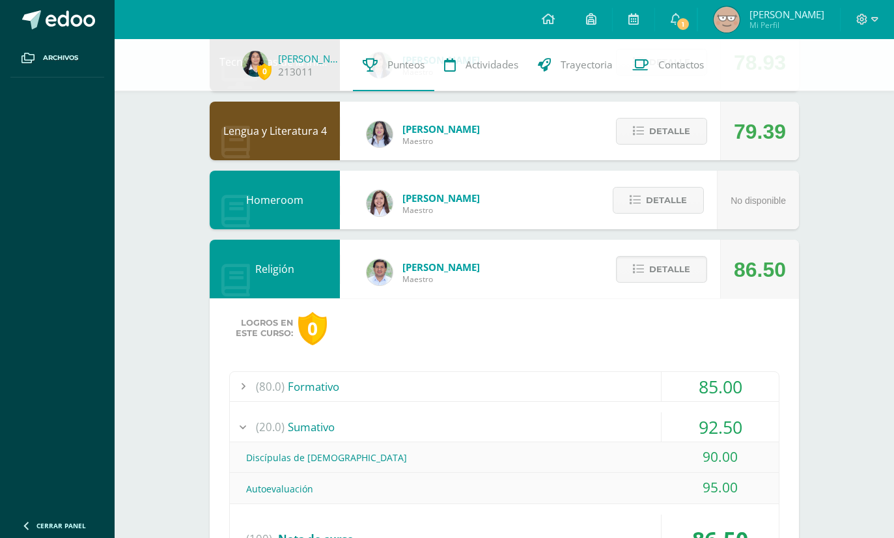
click at [270, 426] on span "(20.0)" at bounding box center [270, 426] width 29 height 29
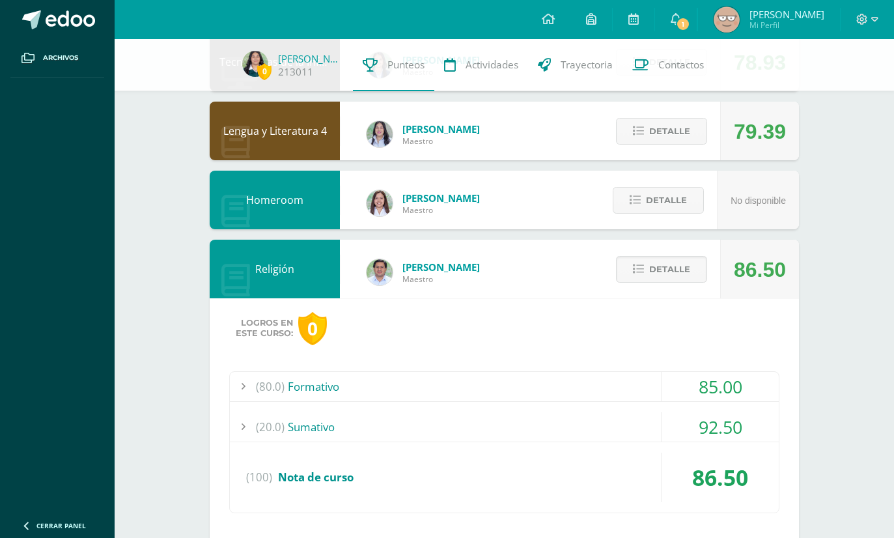
click at [685, 275] on span "Detalle" at bounding box center [669, 269] width 41 height 24
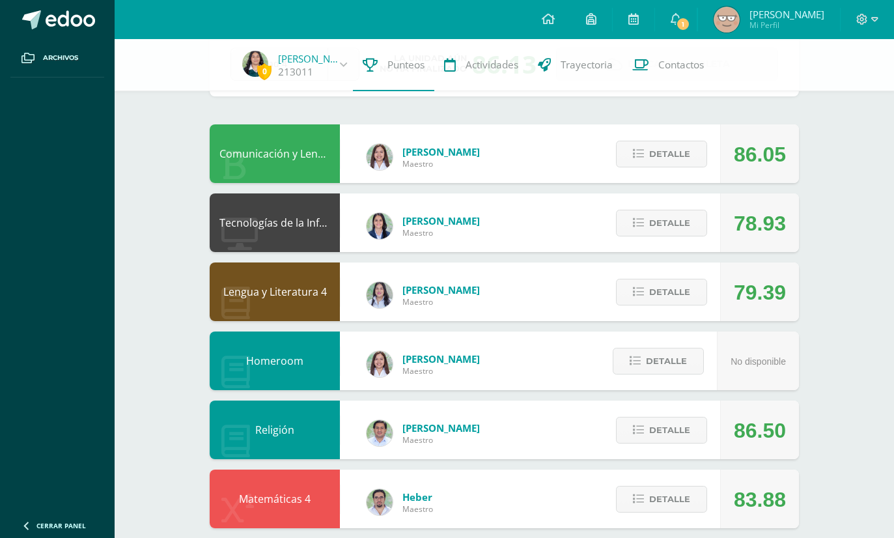
scroll to position [79, 0]
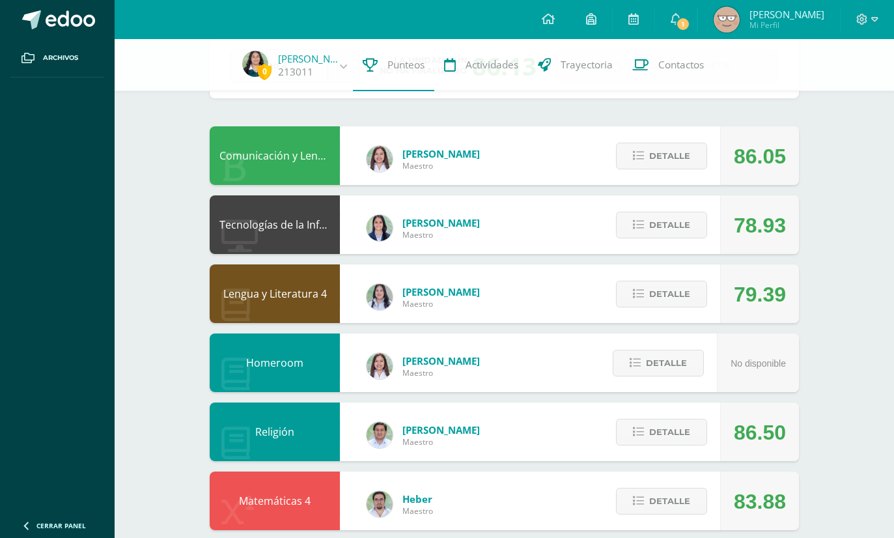
click at [684, 232] on span "Detalle" at bounding box center [669, 225] width 41 height 24
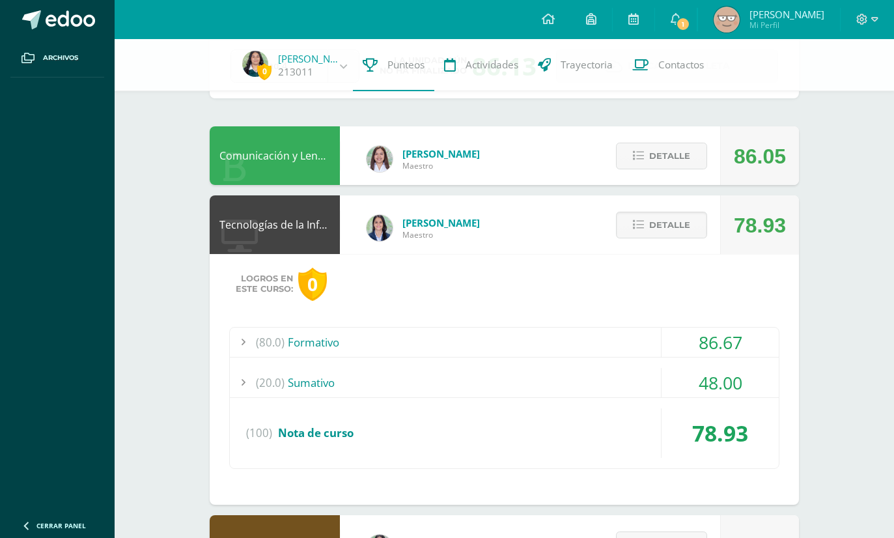
click at [294, 372] on div "(20.0) [GEOGRAPHIC_DATA]" at bounding box center [504, 382] width 549 height 29
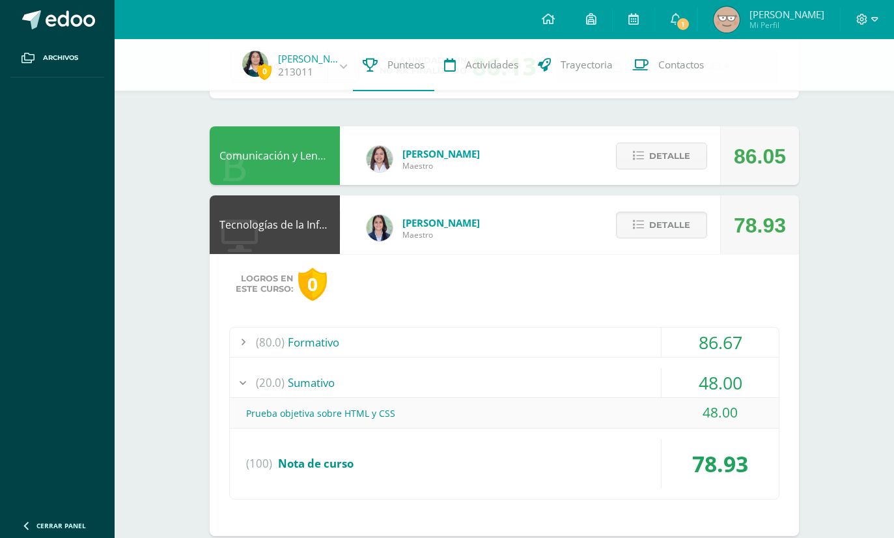
click at [288, 380] on div "(20.0) [GEOGRAPHIC_DATA]" at bounding box center [504, 382] width 549 height 29
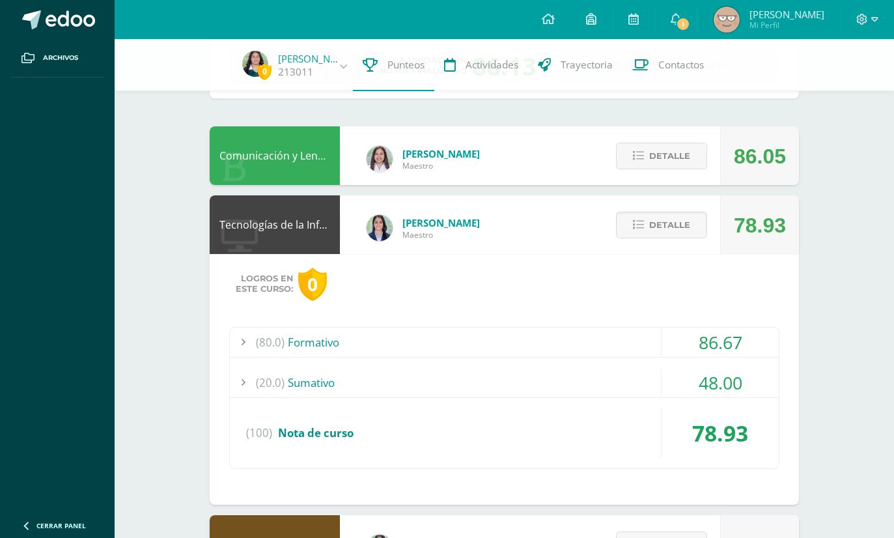
click at [296, 344] on div "(80.0) Formativo" at bounding box center [504, 341] width 549 height 29
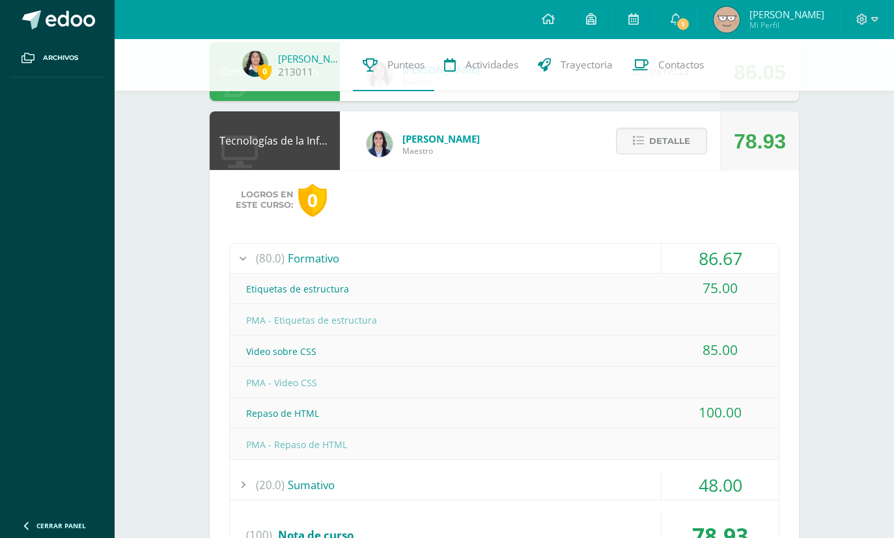
scroll to position [165, 0]
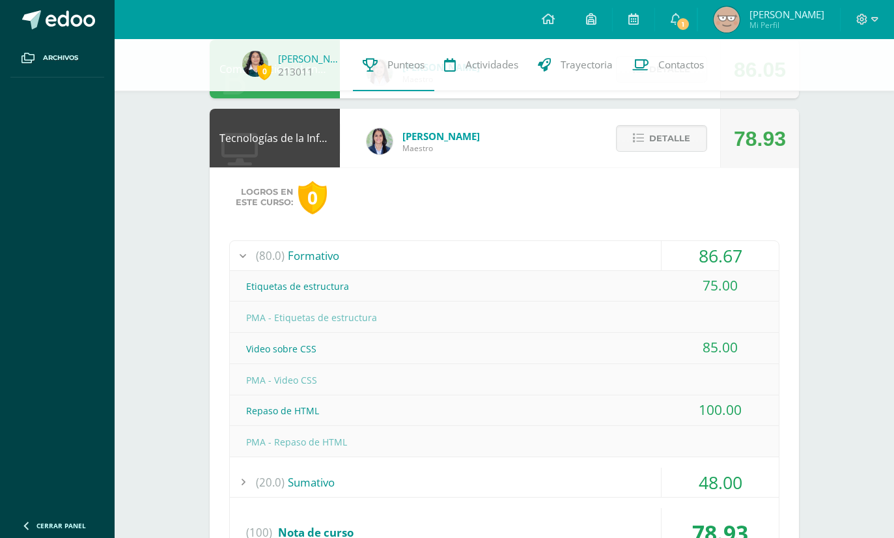
click at [266, 242] on span "(80.0)" at bounding box center [270, 255] width 29 height 29
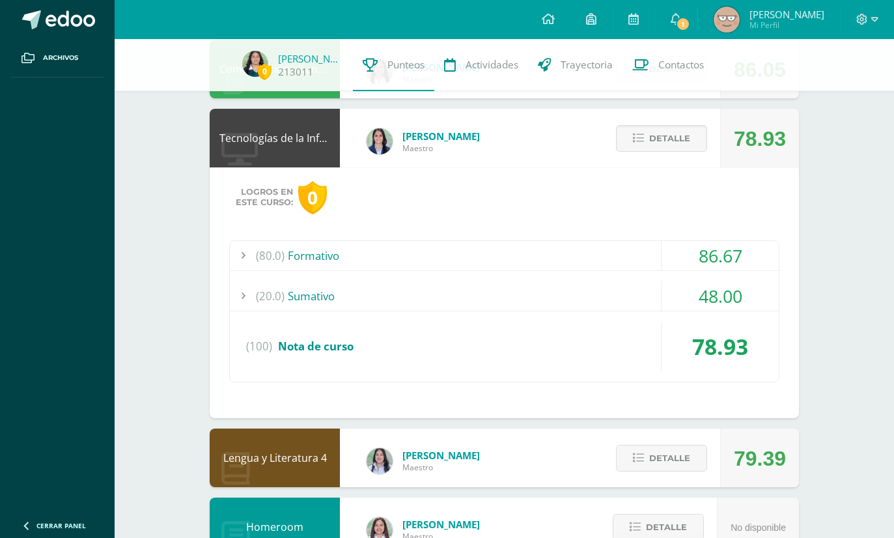
click at [684, 152] on button "Detalle" at bounding box center [661, 138] width 91 height 27
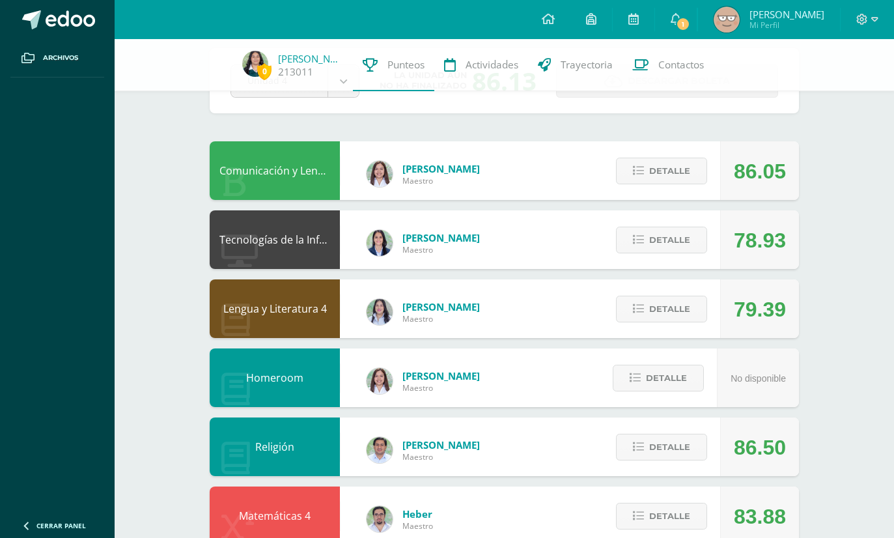
scroll to position [25, 0]
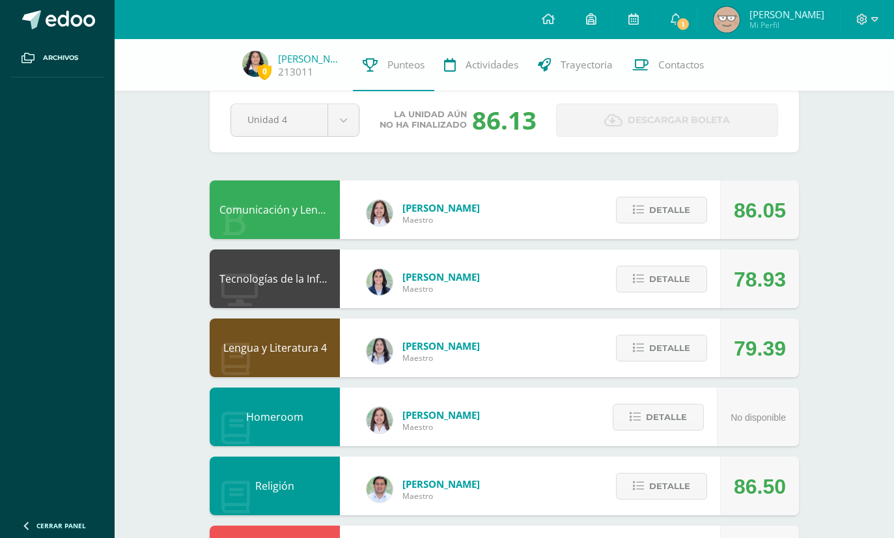
click at [687, 222] on span "Detalle" at bounding box center [669, 210] width 41 height 24
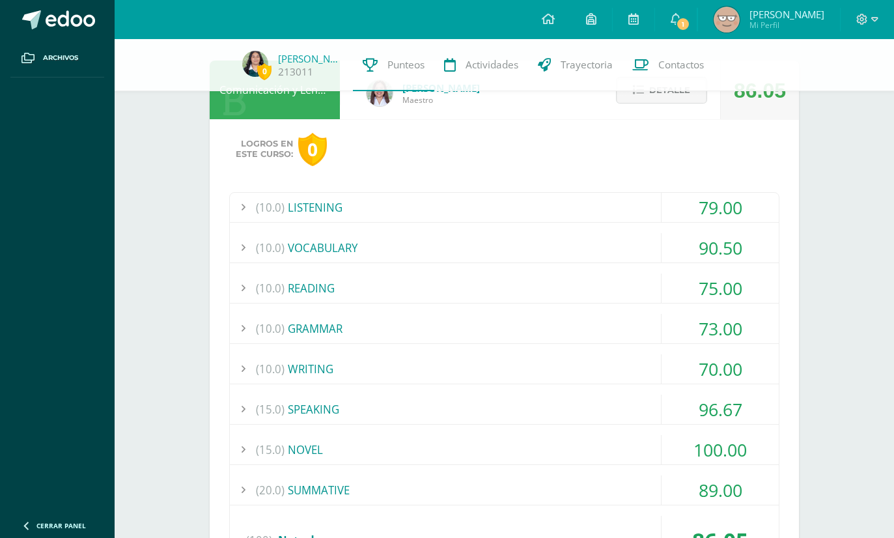
scroll to position [146, 0]
click at [263, 211] on span "(10.0)" at bounding box center [270, 205] width 29 height 29
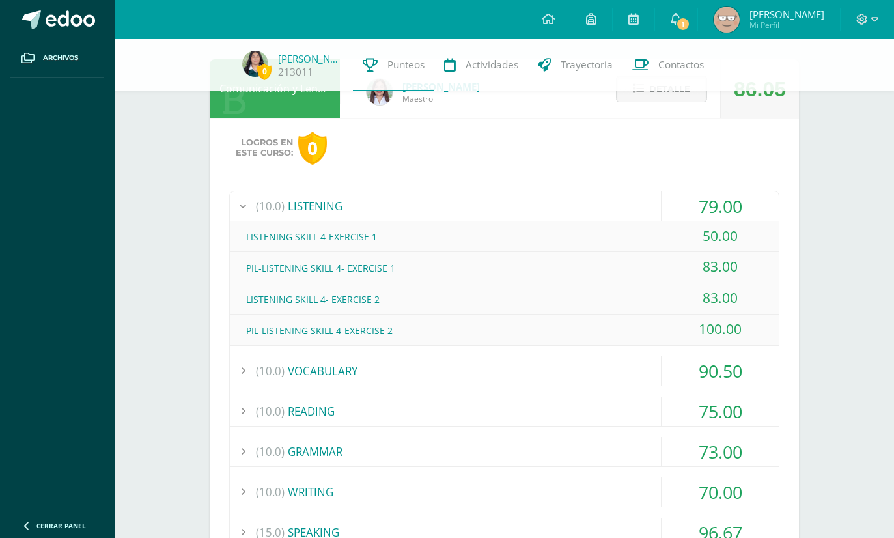
click at [271, 208] on span "(10.0)" at bounding box center [270, 205] width 29 height 29
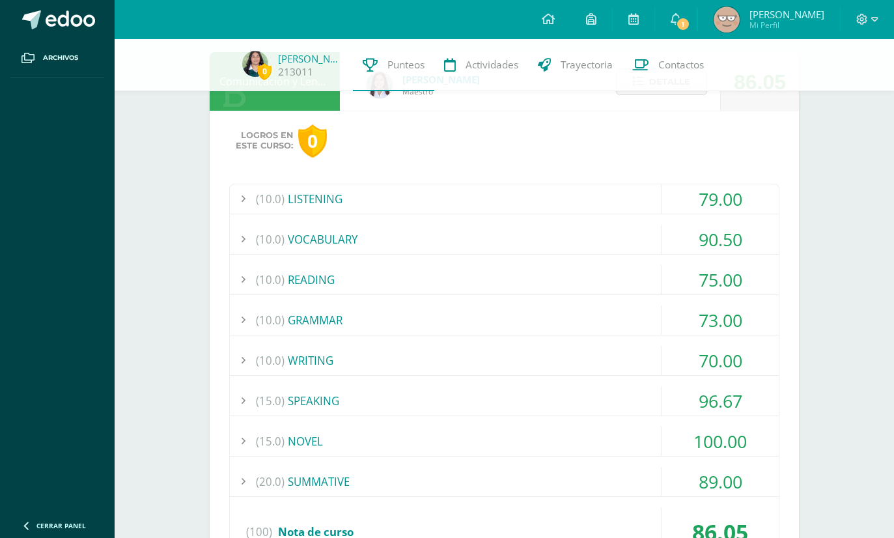
scroll to position [160, 0]
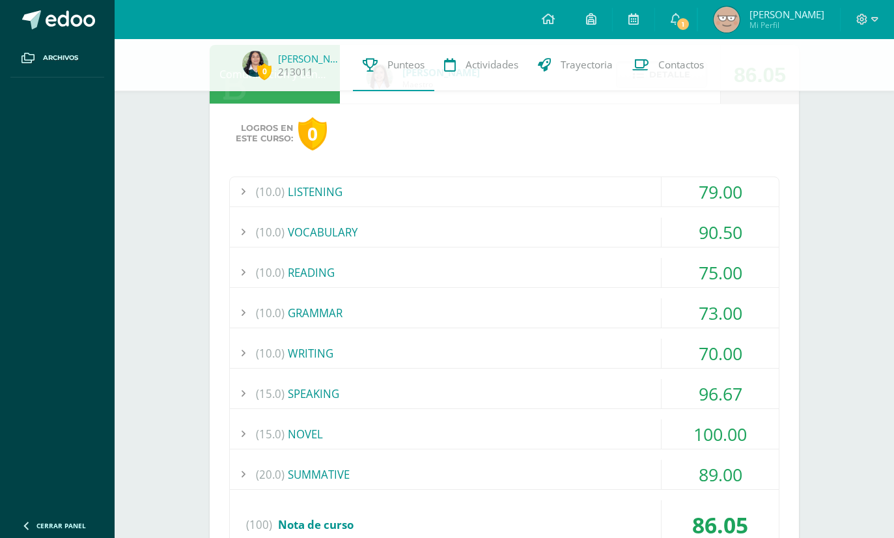
click at [282, 223] on span "(10.0)" at bounding box center [270, 231] width 29 height 29
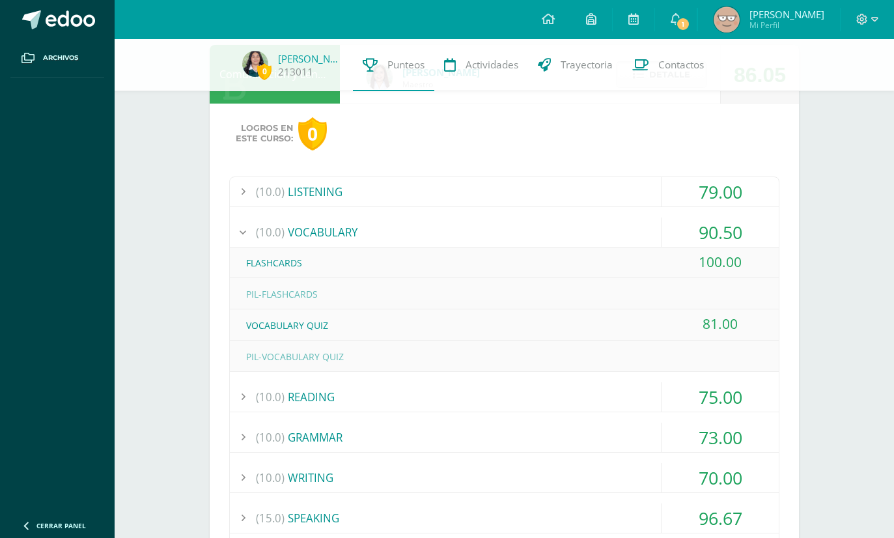
click at [286, 230] on div "(10.0) VOCABULARY" at bounding box center [504, 231] width 549 height 29
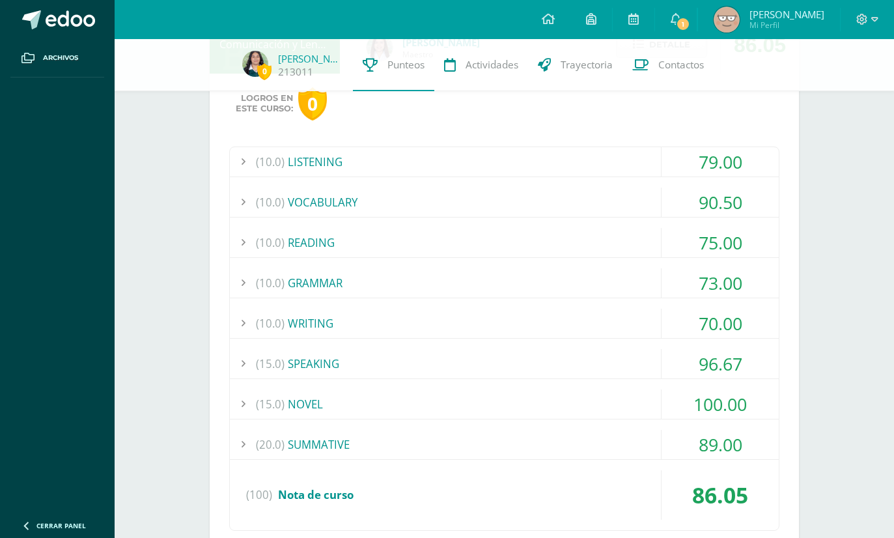
scroll to position [191, 0]
click at [284, 231] on div "(10.0) READING" at bounding box center [504, 241] width 549 height 29
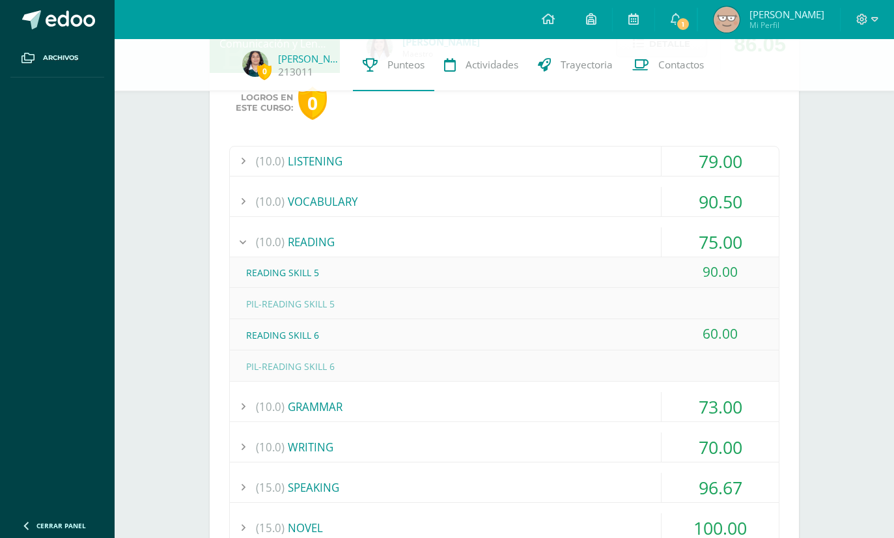
click at [295, 241] on div "(10.0) READING" at bounding box center [504, 241] width 549 height 29
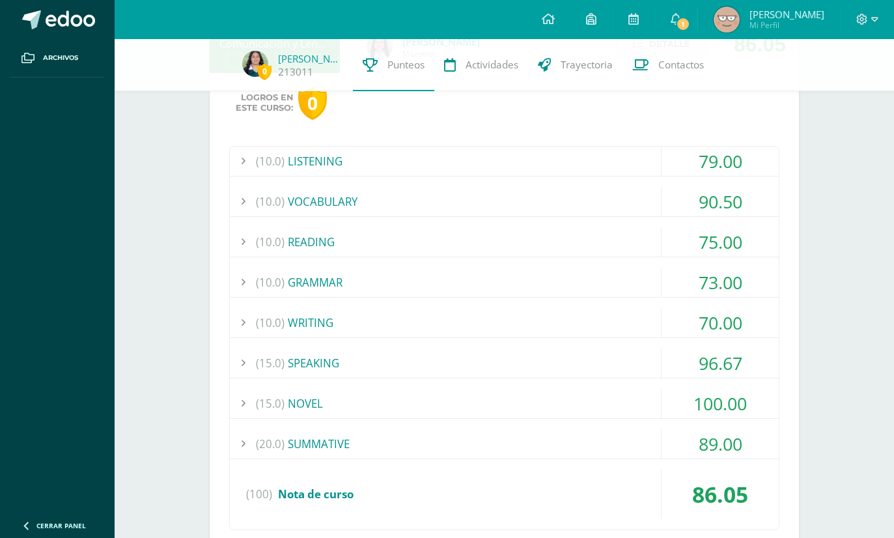
click at [293, 241] on div "(10.0) READING" at bounding box center [504, 241] width 549 height 29
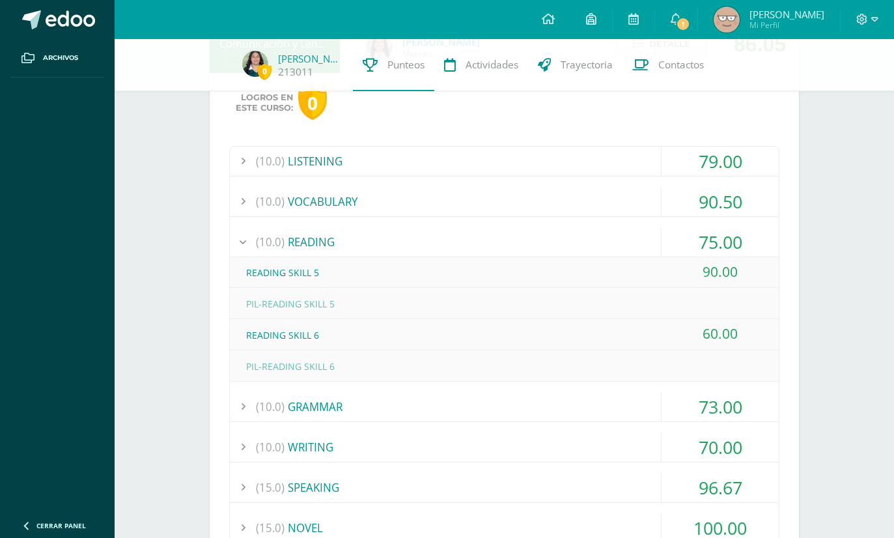
click at [290, 239] on div "(10.0) READING" at bounding box center [504, 241] width 549 height 29
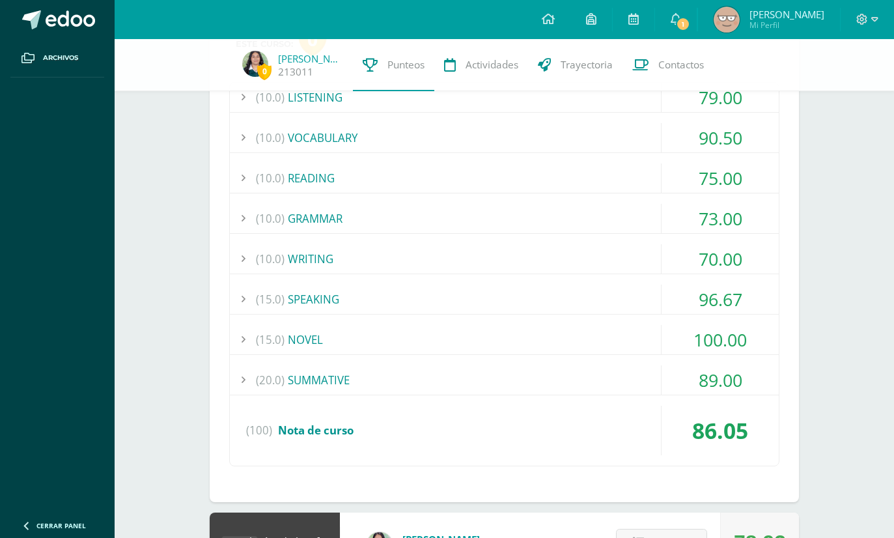
scroll to position [255, 0]
click at [732, 241] on div "(10.0) LISTENING 79.00 LISTENING SKILL 4-EXERCISE 1 50.00" at bounding box center [504, 273] width 550 height 384
click at [737, 227] on div "73.00" at bounding box center [719, 217] width 117 height 29
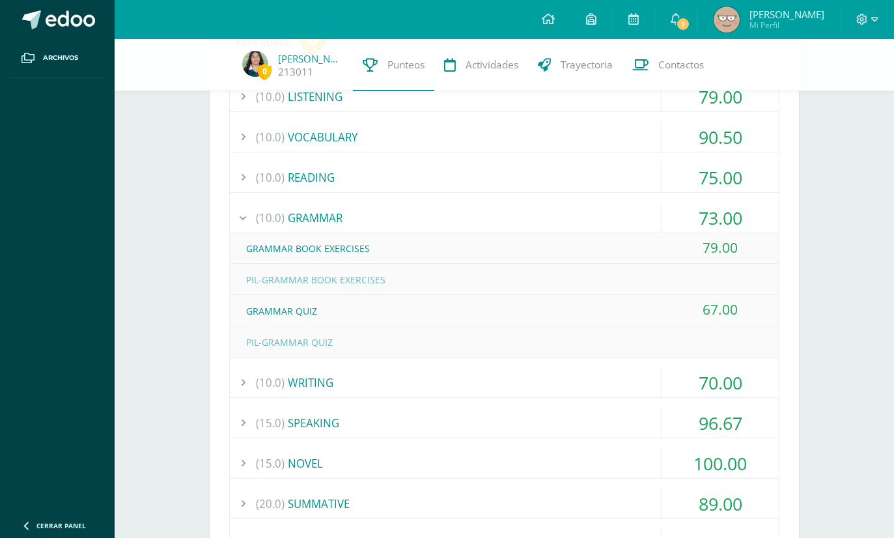
click at [658, 225] on div "(10.0) GRAMMAR" at bounding box center [504, 217] width 549 height 29
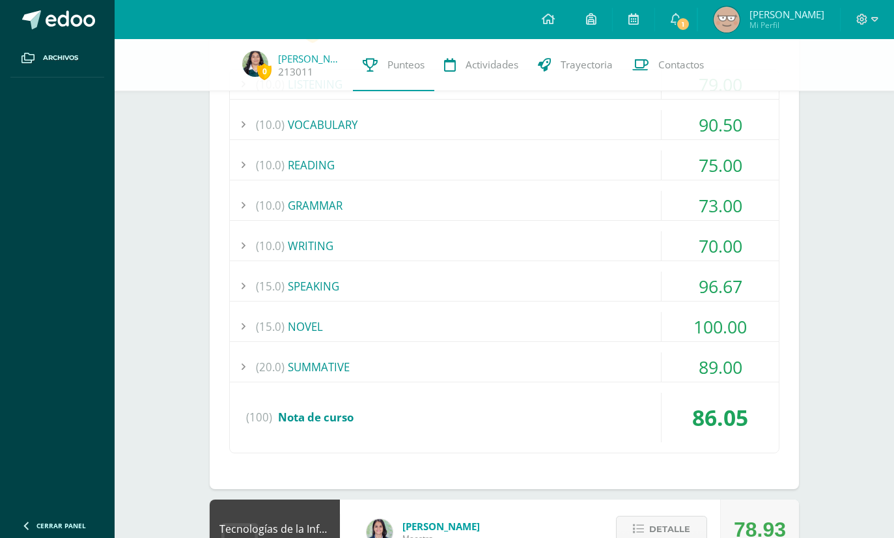
scroll to position [269, 0]
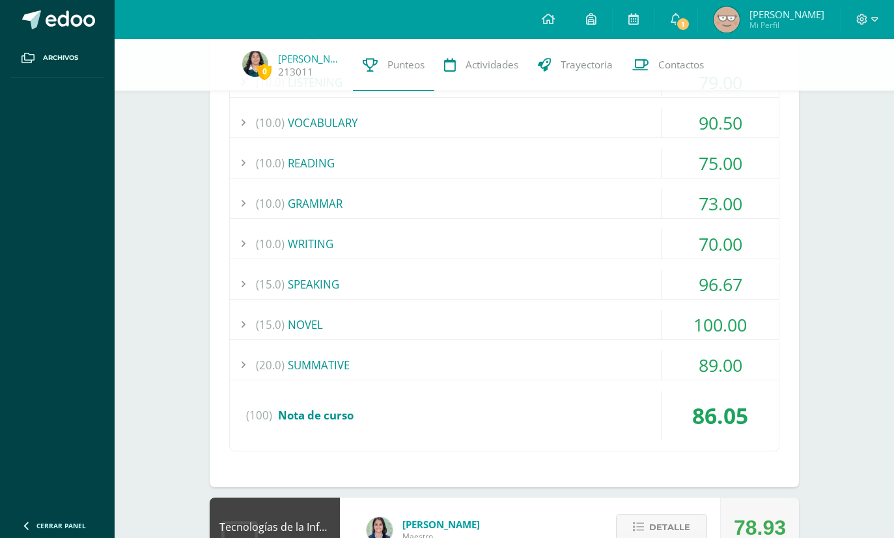
click at [275, 234] on span "(10.0)" at bounding box center [270, 243] width 29 height 29
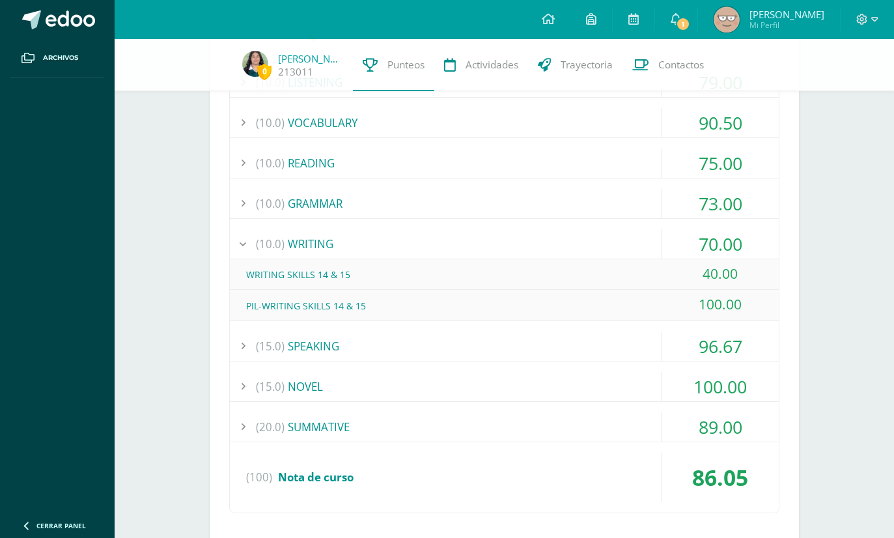
click at [275, 238] on span "(10.0)" at bounding box center [270, 243] width 29 height 29
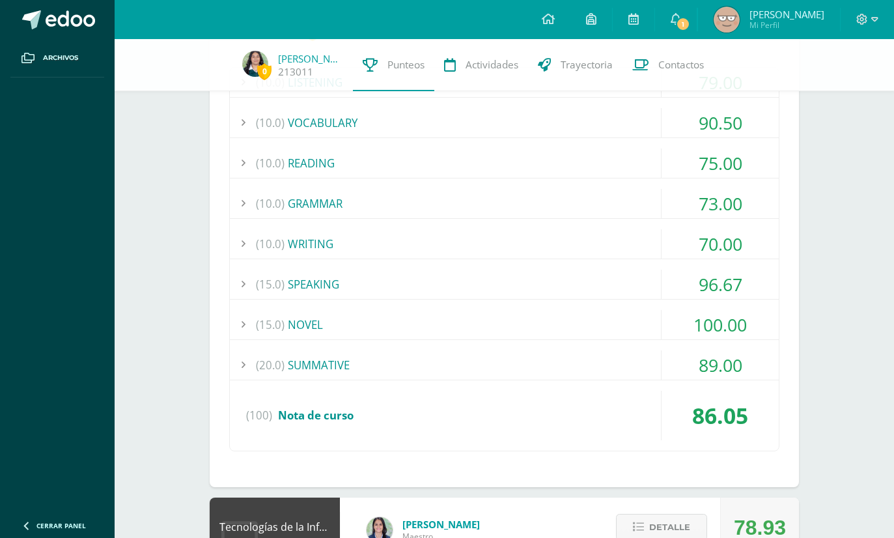
click at [283, 268] on div "(10.0) LISTENING 79.00 LISTENING SKILL 4-EXERCISE 1 50.00" at bounding box center [504, 259] width 550 height 384
click at [289, 280] on div "(15.0) SPEAKING" at bounding box center [504, 283] width 549 height 29
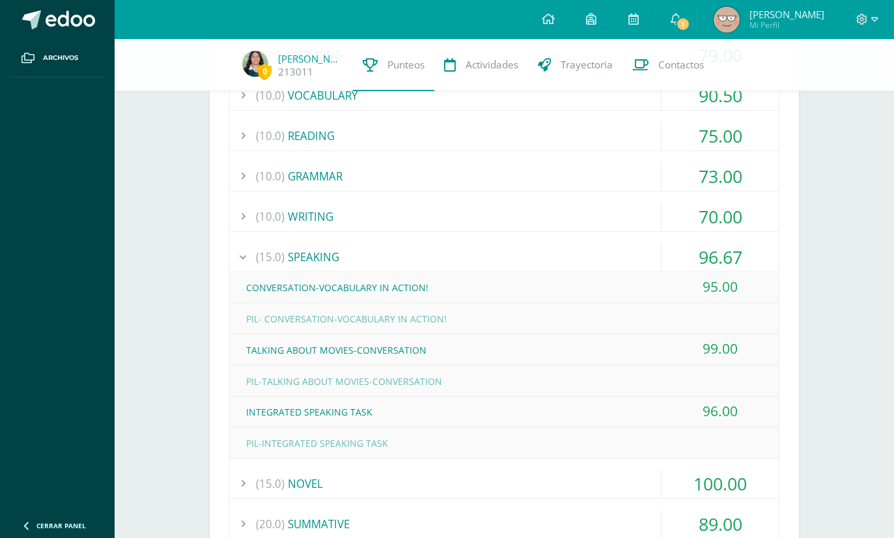
scroll to position [305, 0]
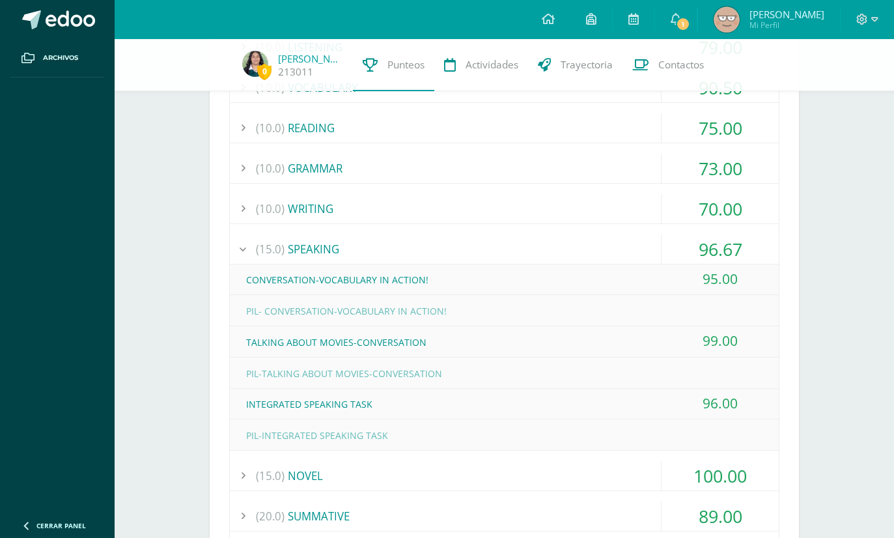
click at [651, 259] on div "(15.0) SPEAKING" at bounding box center [504, 248] width 549 height 29
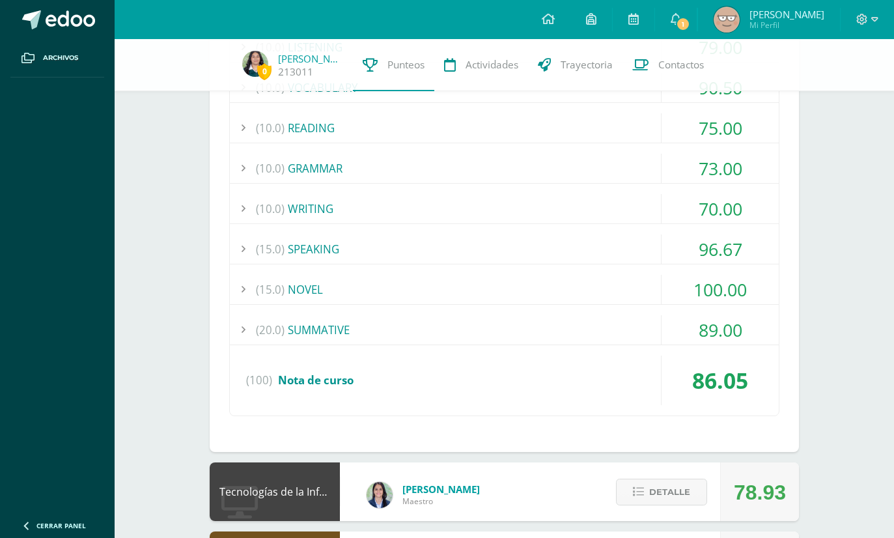
click at [273, 279] on span "(15.0)" at bounding box center [270, 289] width 29 height 29
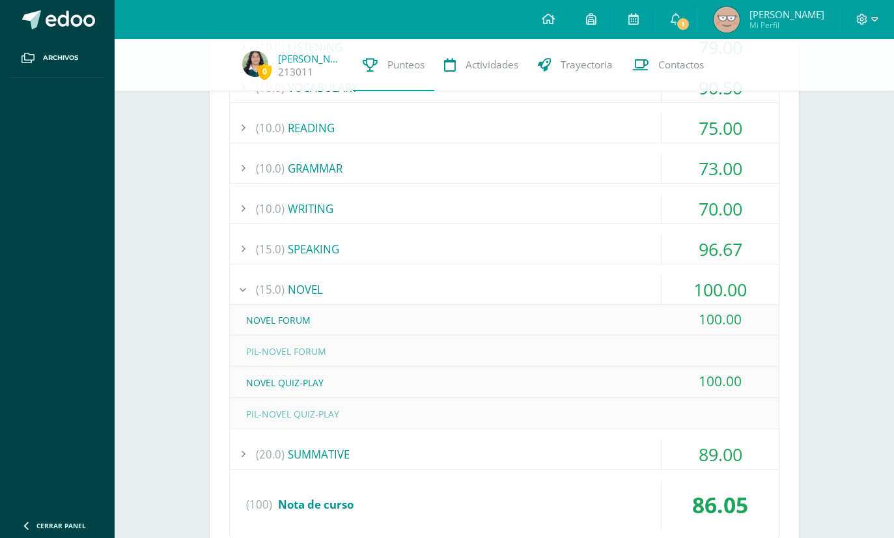
click at [249, 277] on div at bounding box center [243, 289] width 26 height 29
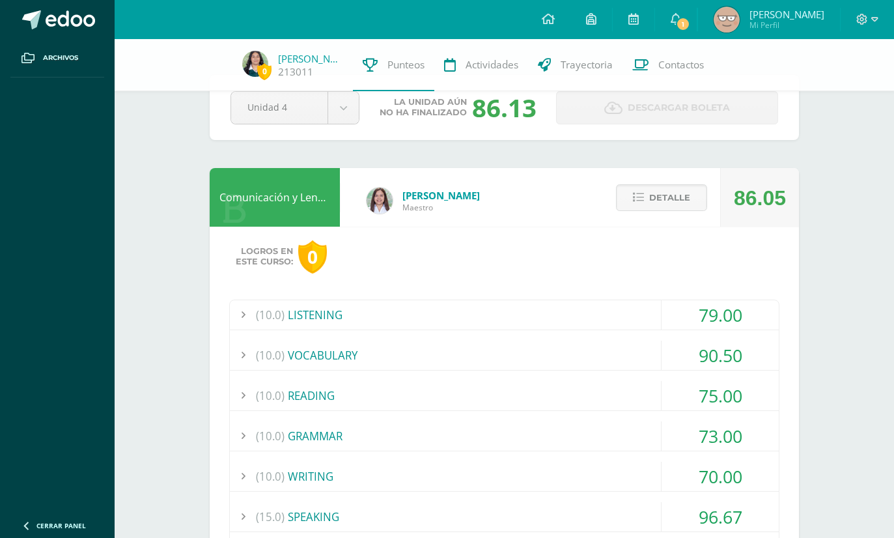
scroll to position [38, 0]
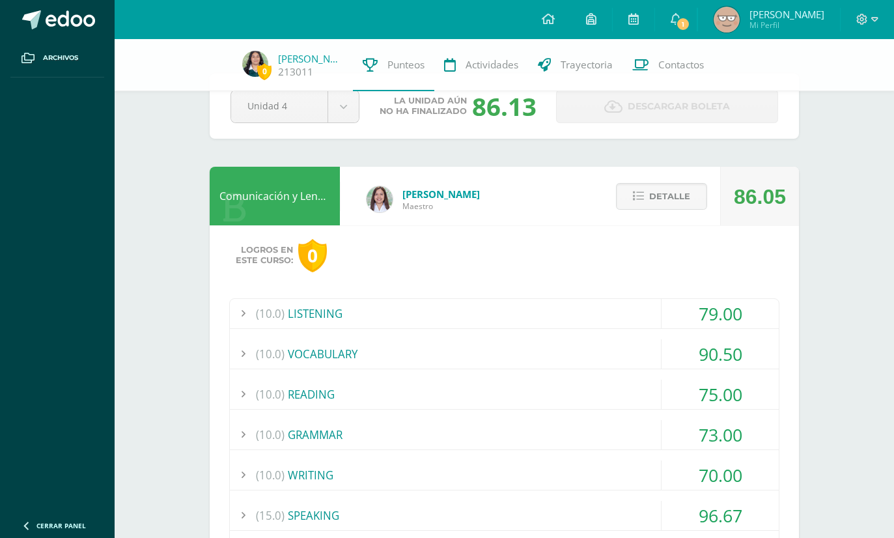
click at [686, 204] on span "Detalle" at bounding box center [669, 196] width 41 height 24
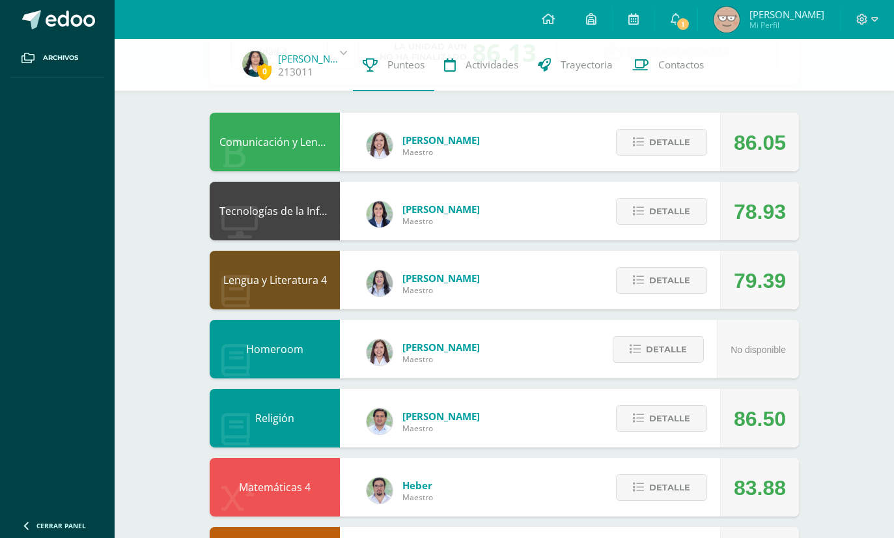
scroll to position [0, 0]
